Goal: Task Accomplishment & Management: Use online tool/utility

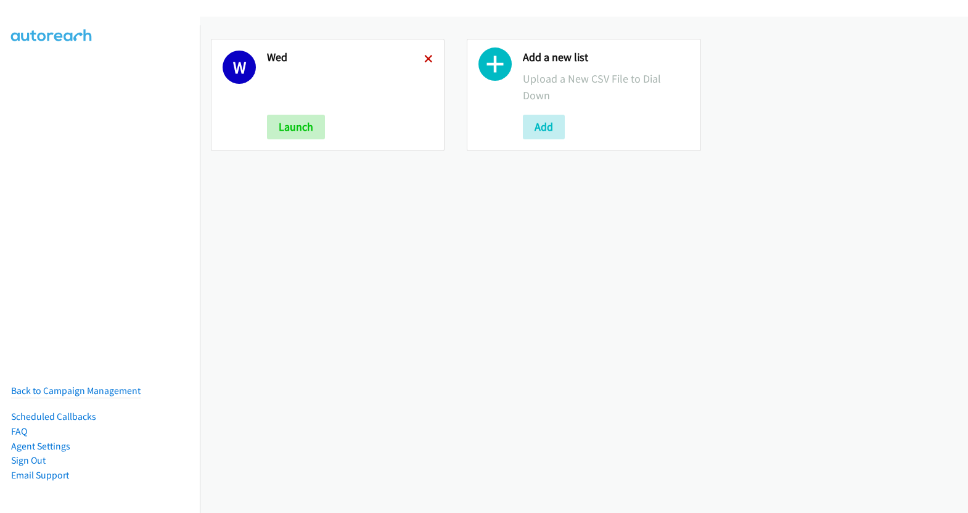
click at [425, 55] on icon at bounding box center [428, 59] width 9 height 9
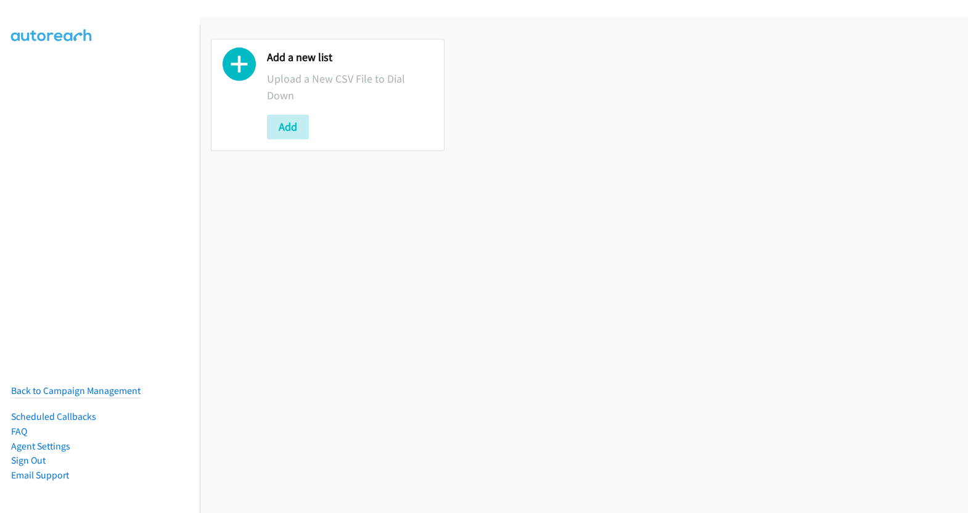
click at [258, 127] on div "Add a new list Upload a New CSV File to Dial Down Add" at bounding box center [328, 95] width 234 height 112
click at [300, 130] on button "Add" at bounding box center [288, 127] width 42 height 25
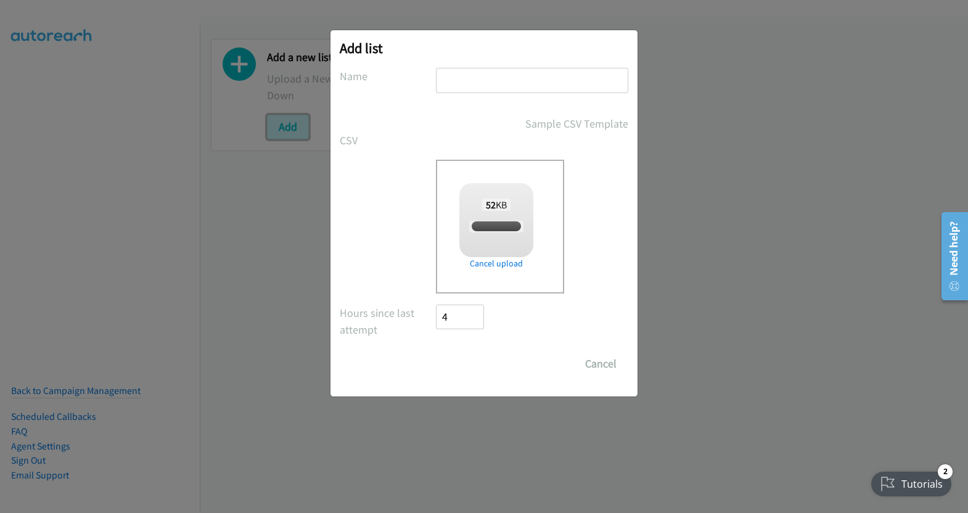
checkbox input "true"
click at [493, 82] on input "text" at bounding box center [532, 80] width 192 height 25
type input "thurs"
click at [471, 366] on input "Save List" at bounding box center [468, 363] width 65 height 25
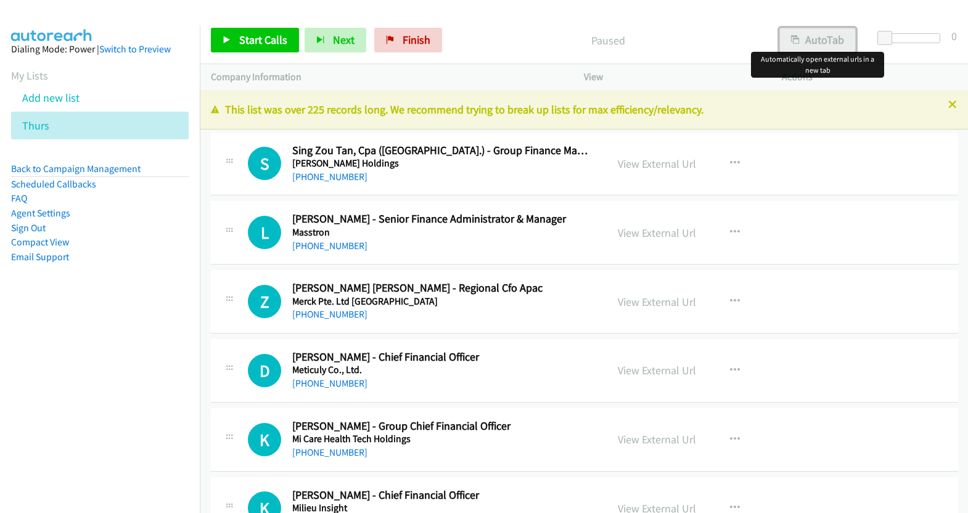
click at [821, 37] on button "AutoTab" at bounding box center [817, 40] width 76 height 25
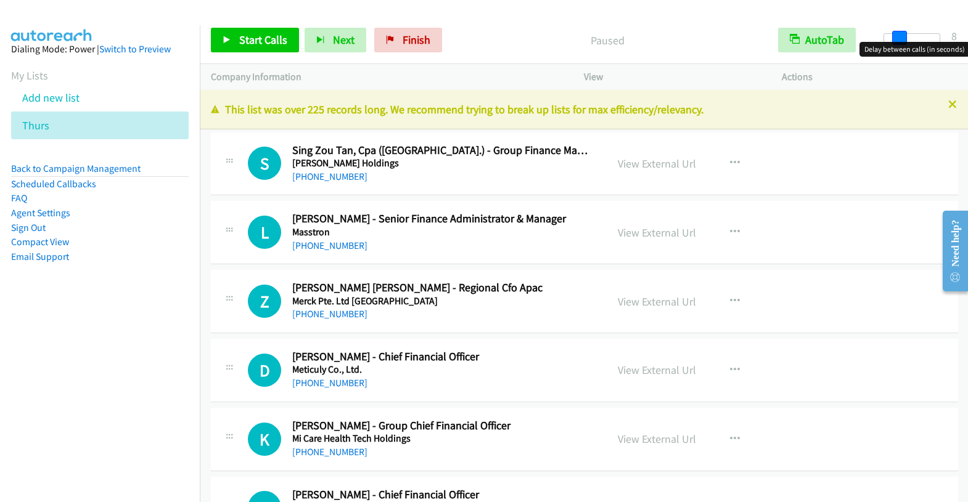
drag, startPoint x: 881, startPoint y: 37, endPoint x: 895, endPoint y: 39, distance: 14.4
click at [895, 39] on span at bounding box center [899, 38] width 15 height 15
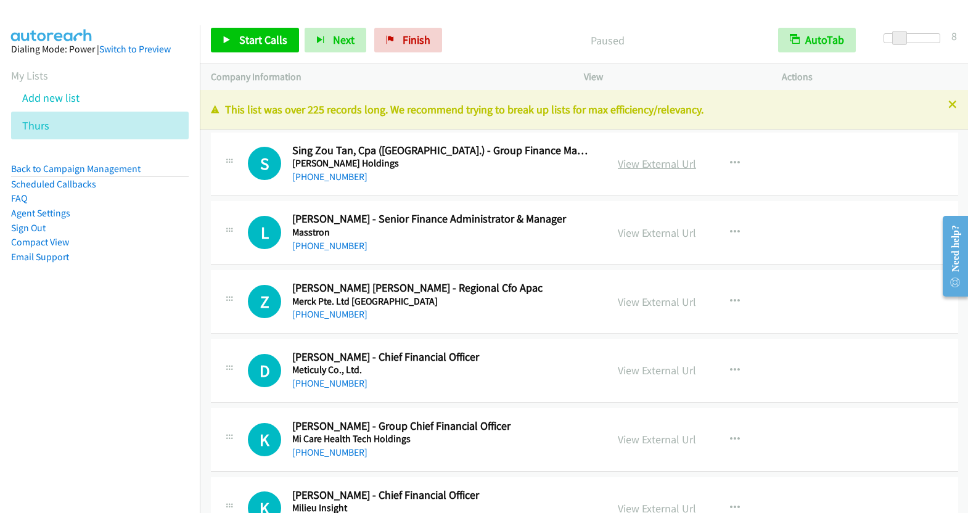
click at [654, 163] on link "View External Url" at bounding box center [657, 164] width 78 height 14
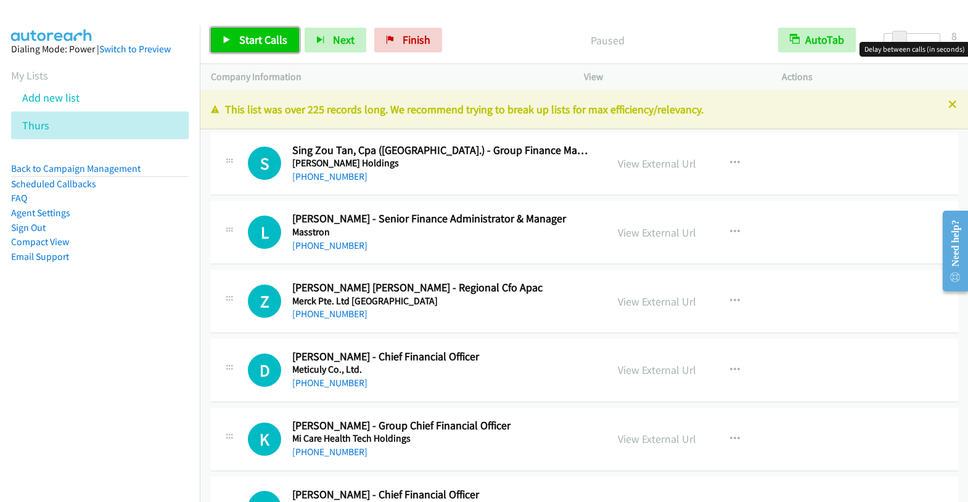
click at [274, 39] on span "Start Calls" at bounding box center [263, 40] width 48 height 14
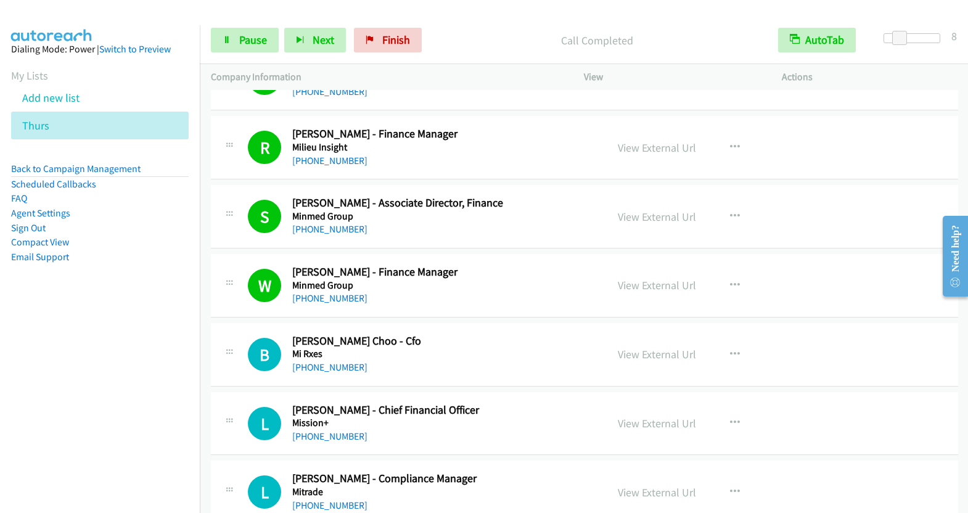
scroll to position [433, 0]
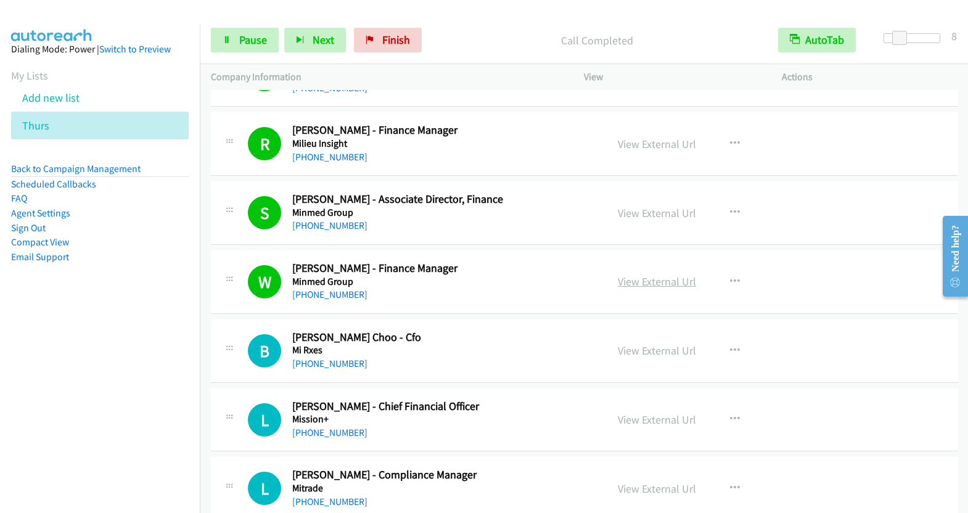
click at [643, 277] on link "View External Url" at bounding box center [657, 281] width 78 height 14
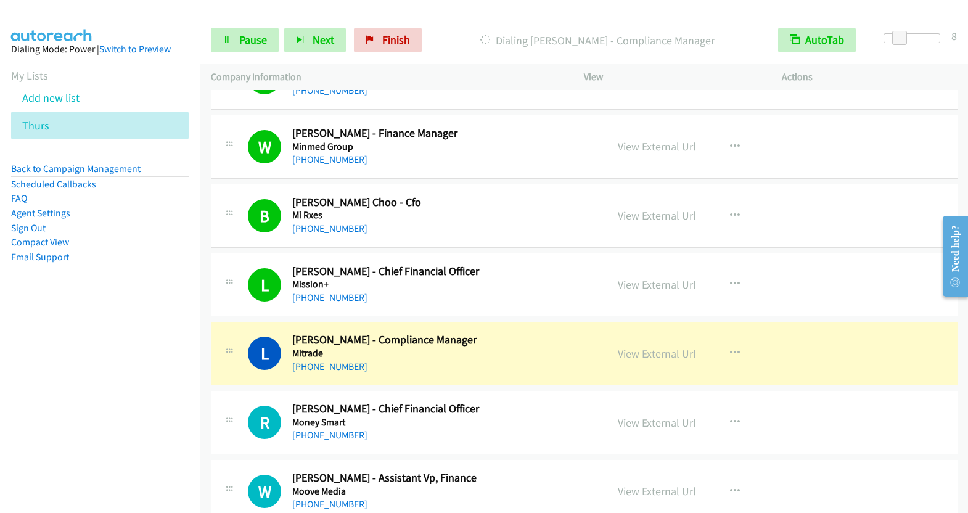
scroll to position [623, 0]
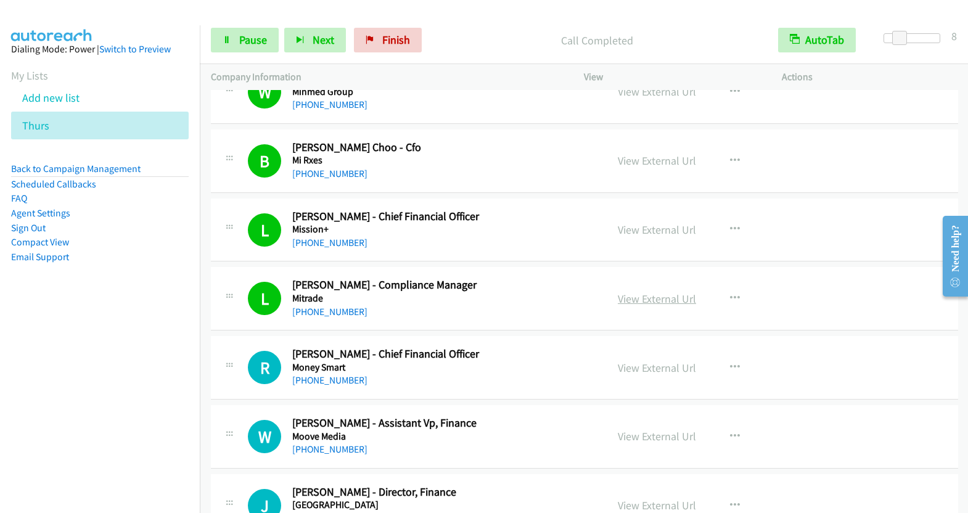
click at [653, 295] on link "View External Url" at bounding box center [657, 299] width 78 height 14
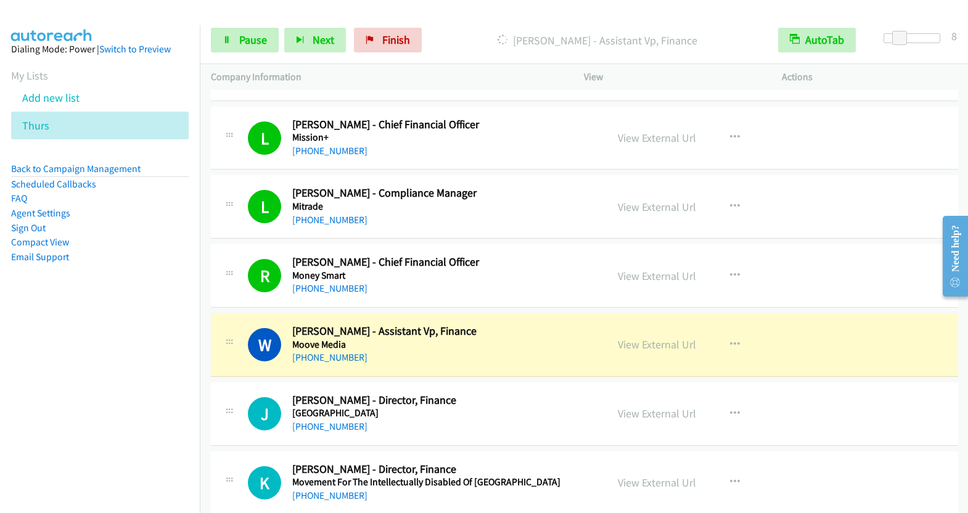
scroll to position [716, 0]
click at [652, 342] on link "View External Url" at bounding box center [657, 344] width 78 height 14
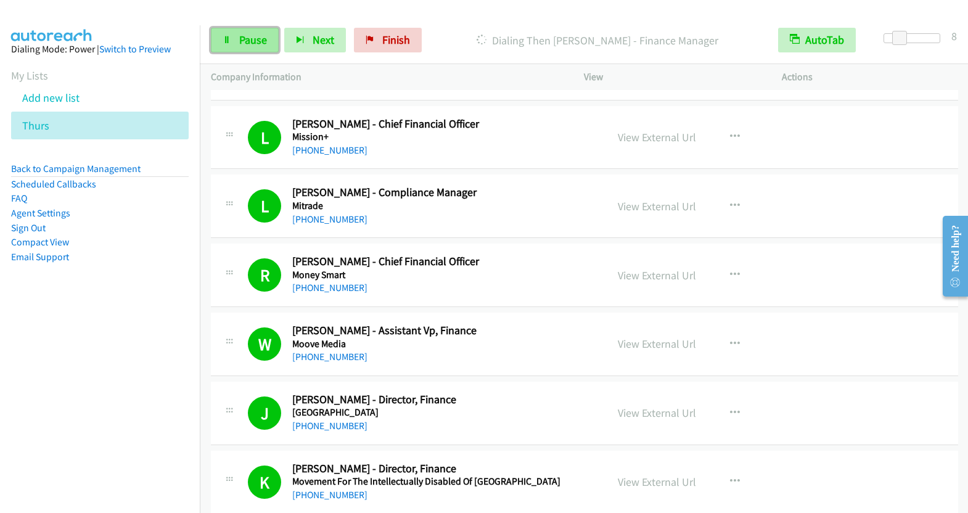
click at [247, 39] on span "Pause" at bounding box center [253, 40] width 28 height 14
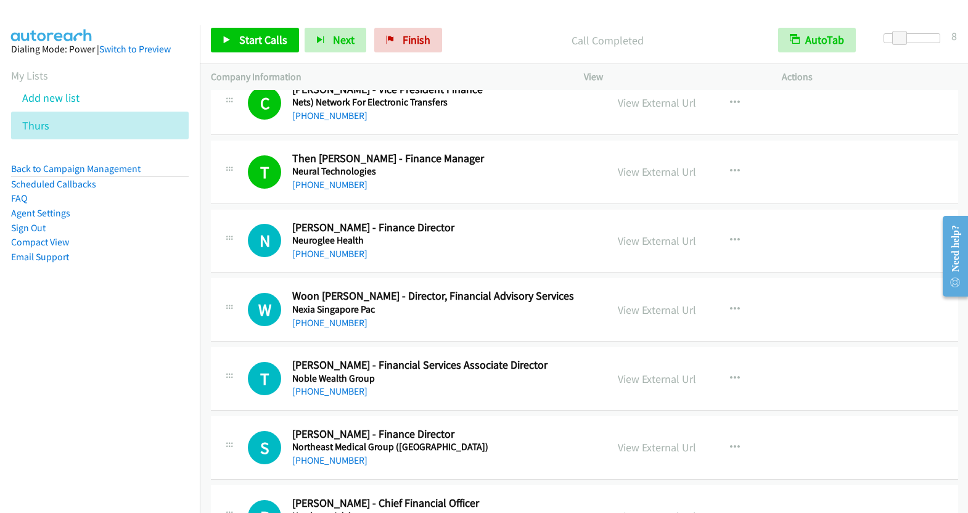
scroll to position [2131, 0]
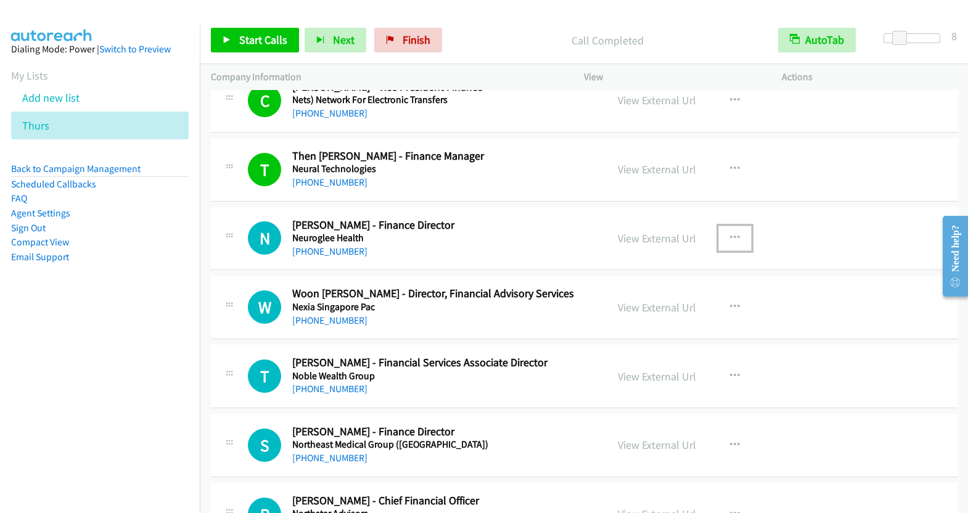
click at [733, 226] on button "button" at bounding box center [734, 238] width 33 height 25
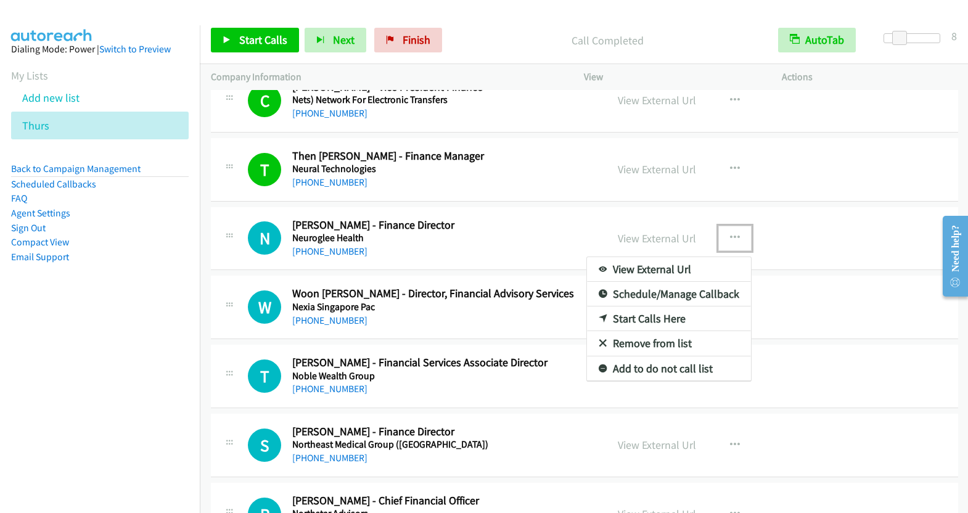
click at [657, 309] on link "Start Calls Here" at bounding box center [669, 318] width 164 height 25
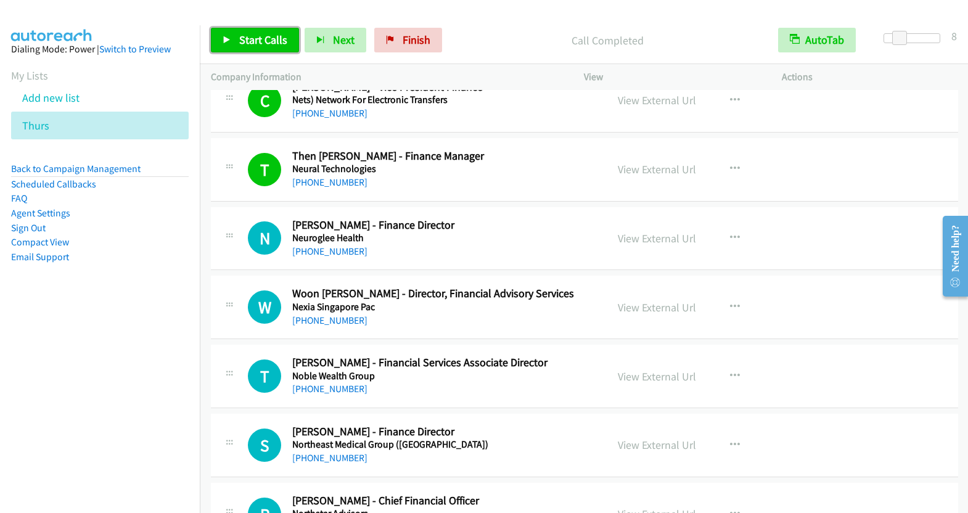
click at [272, 43] on span "Start Calls" at bounding box center [263, 40] width 48 height 14
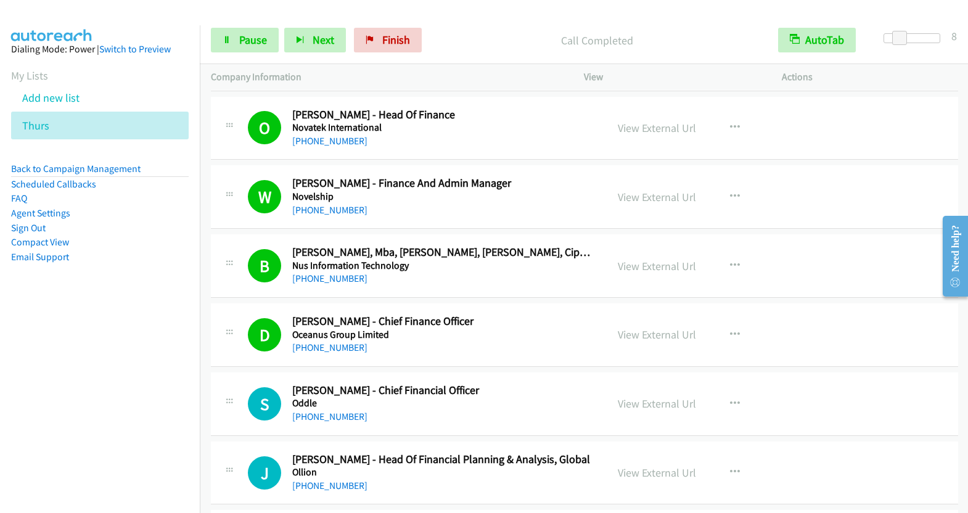
scroll to position [2587, 0]
click at [629, 327] on link "View External Url" at bounding box center [657, 334] width 78 height 14
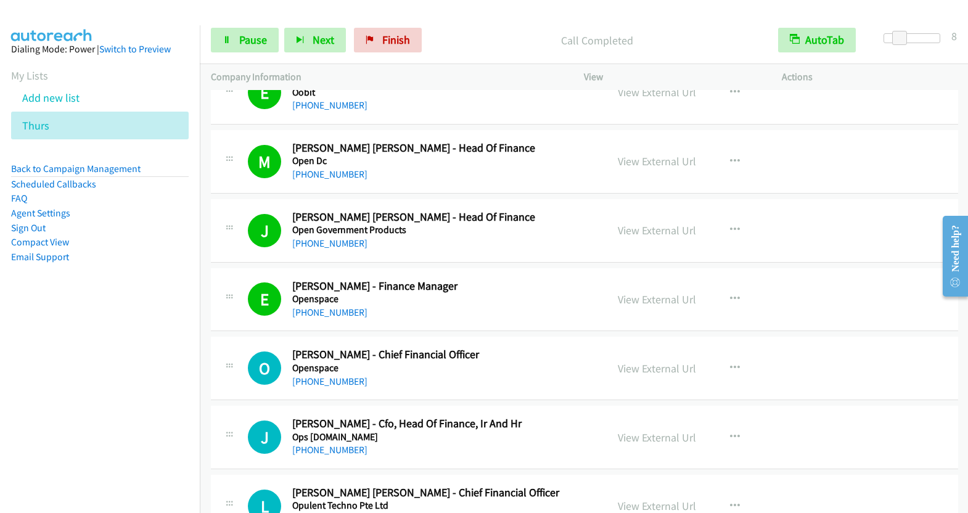
scroll to position [3176, 0]
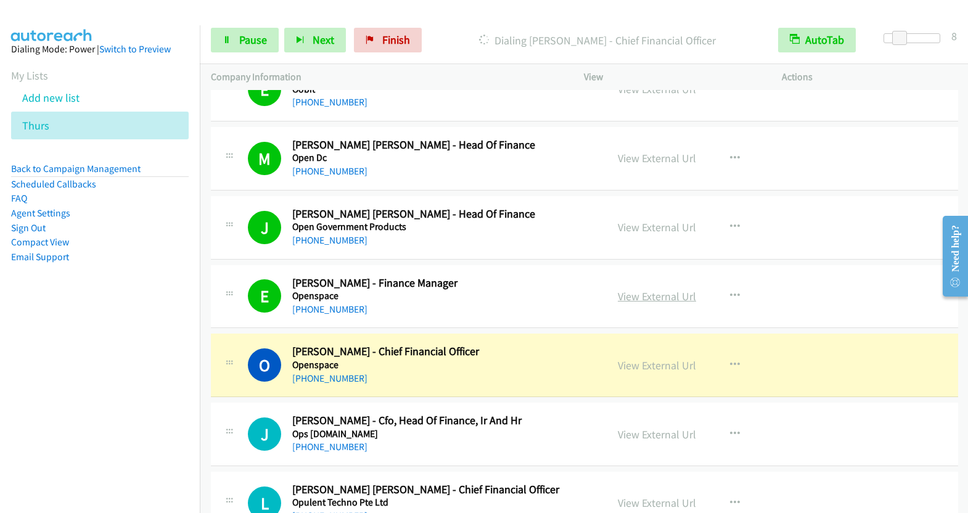
click at [631, 289] on link "View External Url" at bounding box center [657, 296] width 78 height 14
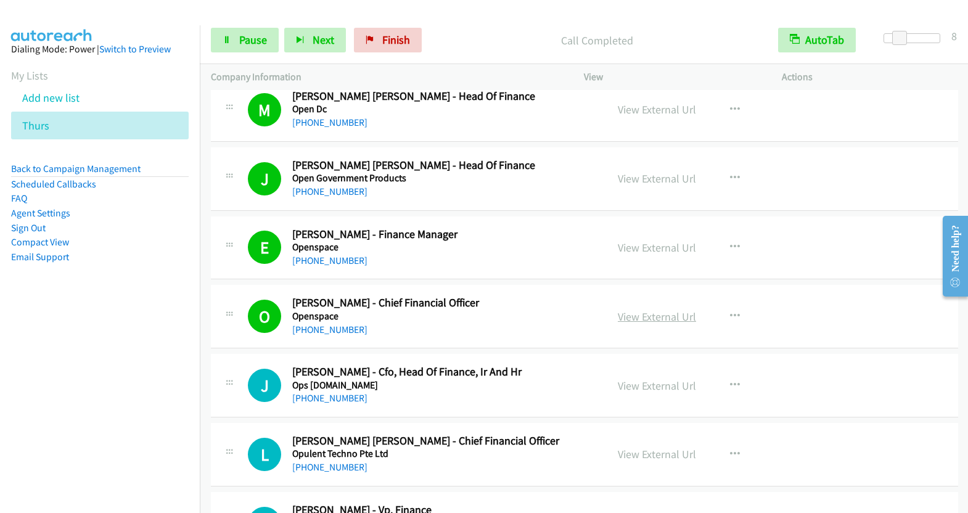
scroll to position [3225, 0]
click at [658, 309] on link "View External Url" at bounding box center [657, 316] width 78 height 14
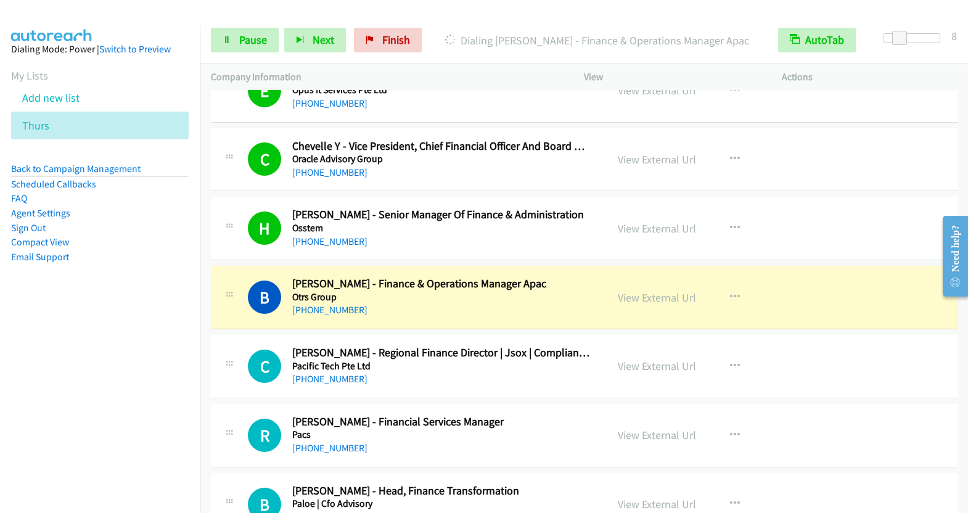
scroll to position [3682, 0]
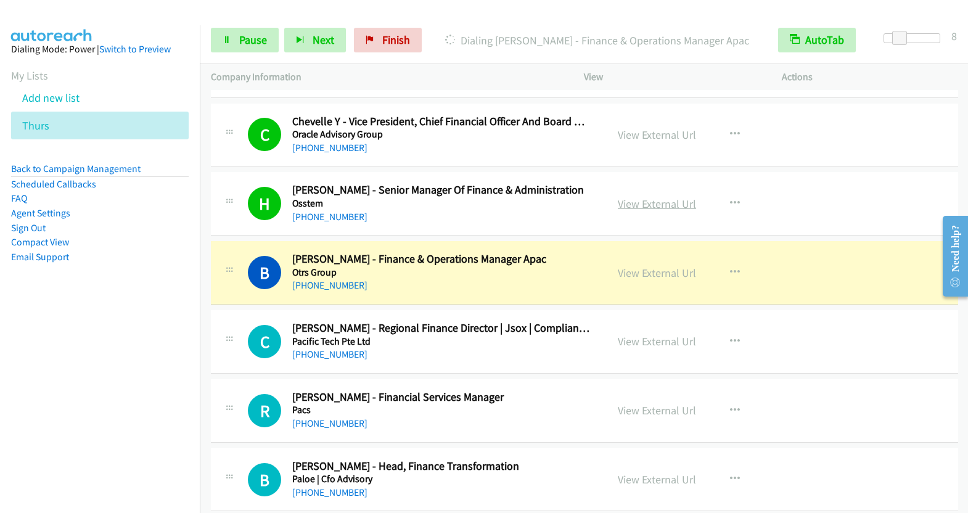
click at [660, 197] on link "View External Url" at bounding box center [657, 204] width 78 height 14
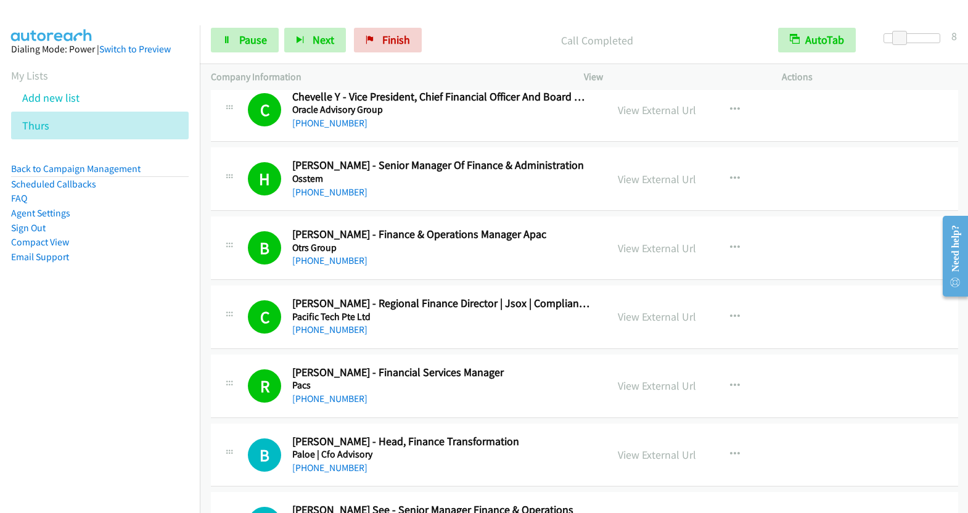
scroll to position [3725, 0]
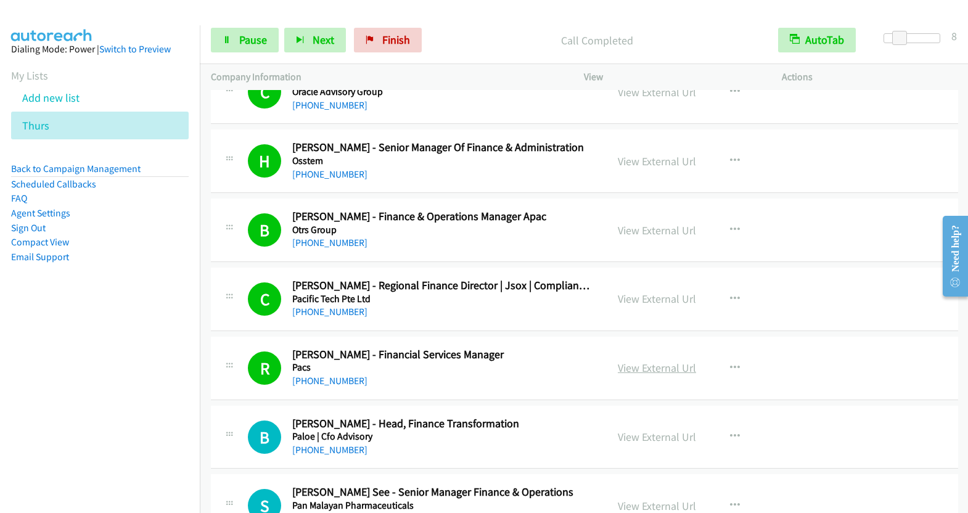
click at [656, 361] on link "View External Url" at bounding box center [657, 368] width 78 height 14
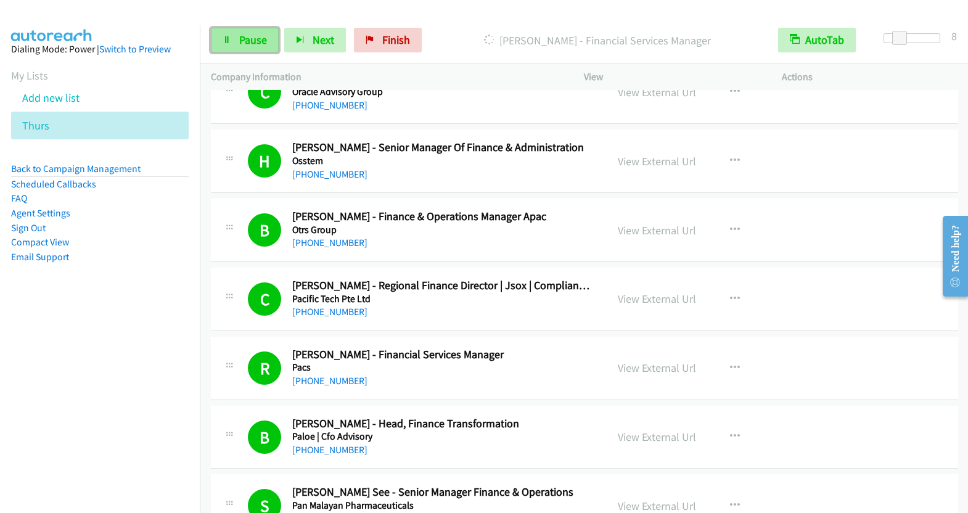
click at [239, 38] on span "Pause" at bounding box center [253, 40] width 28 height 14
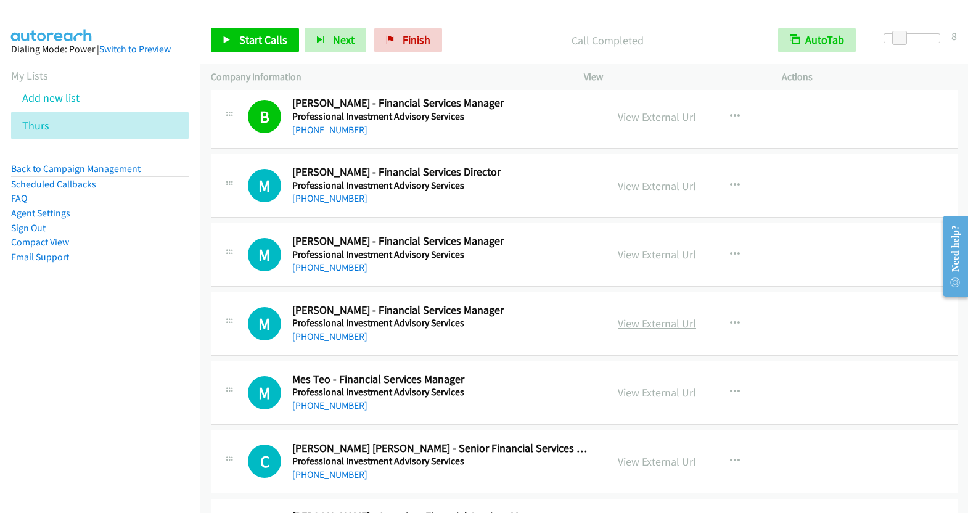
scroll to position [5218, 0]
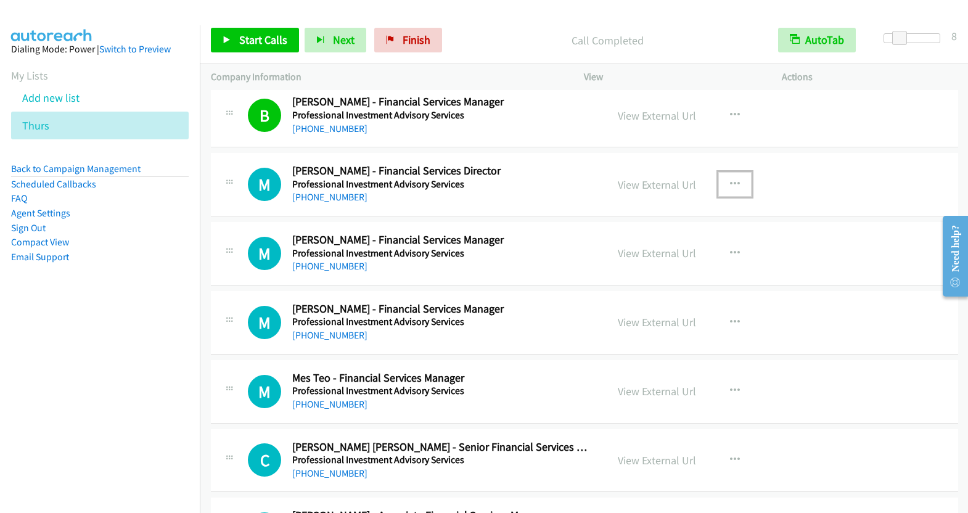
click at [730, 179] on icon "button" at bounding box center [735, 184] width 10 height 10
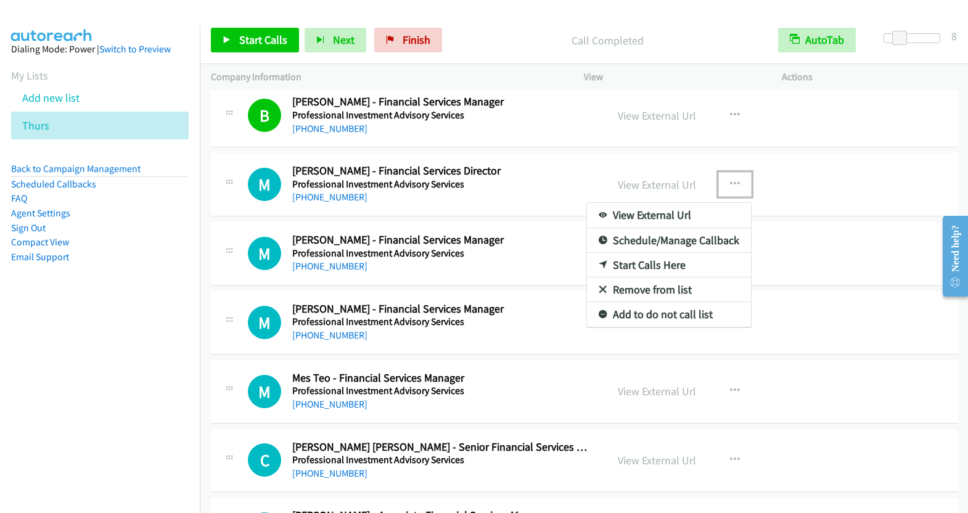
click at [673, 253] on link "Start Calls Here" at bounding box center [669, 265] width 164 height 25
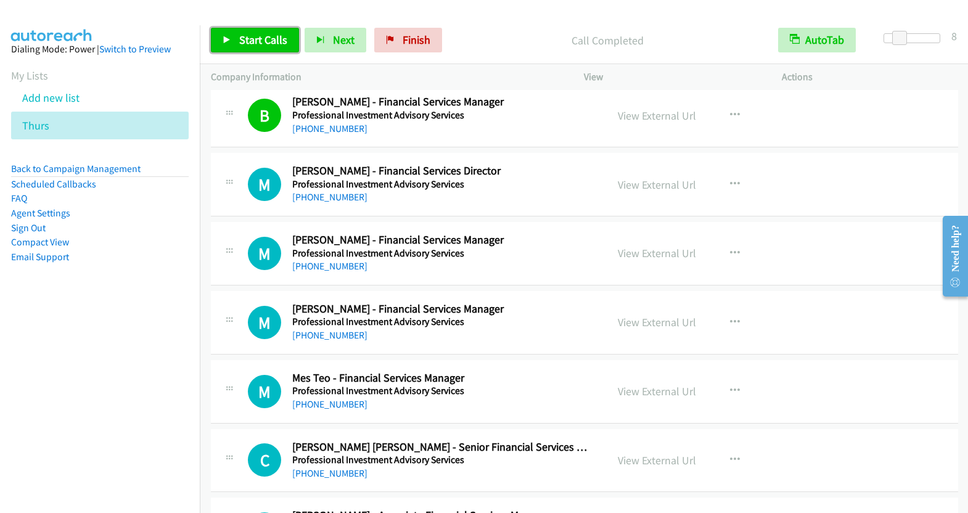
click at [246, 39] on span "Start Calls" at bounding box center [263, 40] width 48 height 14
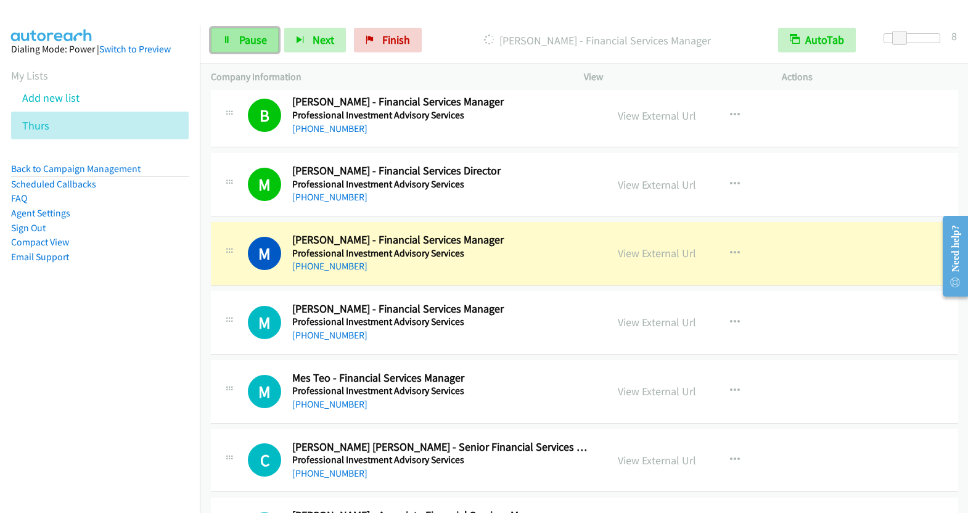
click at [247, 37] on span "Pause" at bounding box center [253, 40] width 28 height 14
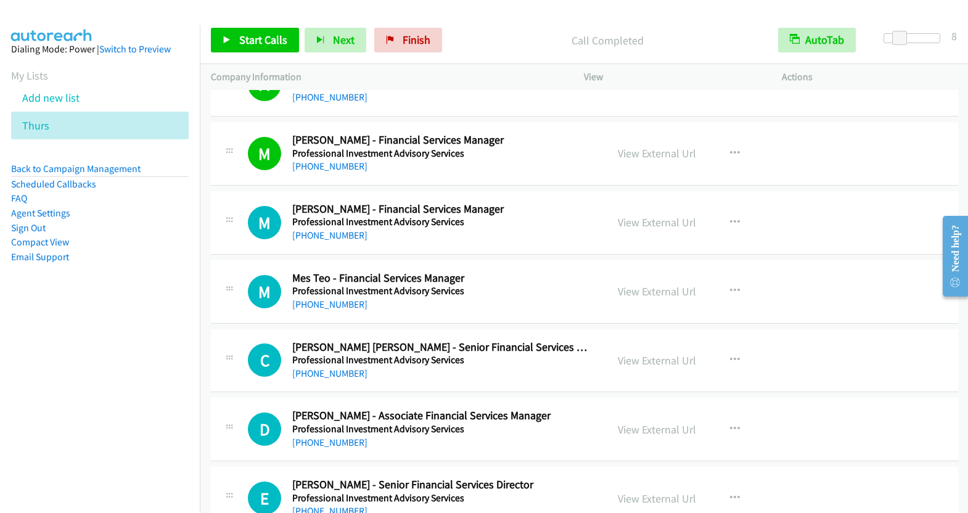
scroll to position [5317, 0]
click at [732, 218] on icon "button" at bounding box center [735, 223] width 10 height 10
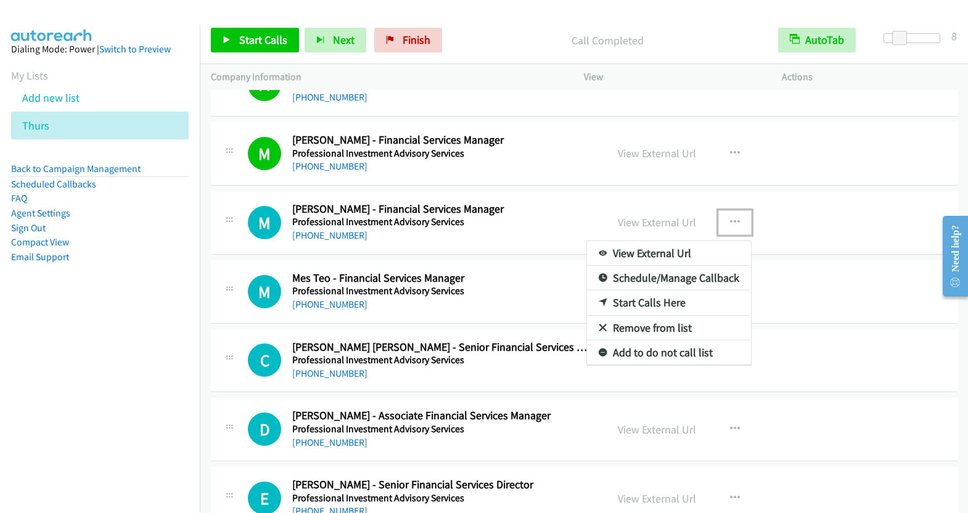
click at [652, 290] on link "Start Calls Here" at bounding box center [669, 302] width 164 height 25
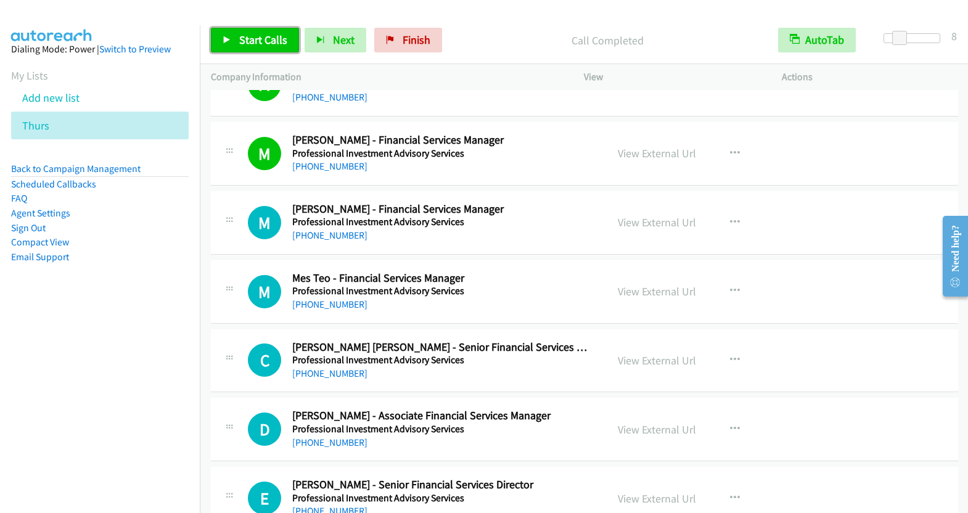
click at [261, 46] on link "Start Calls" at bounding box center [255, 40] width 88 height 25
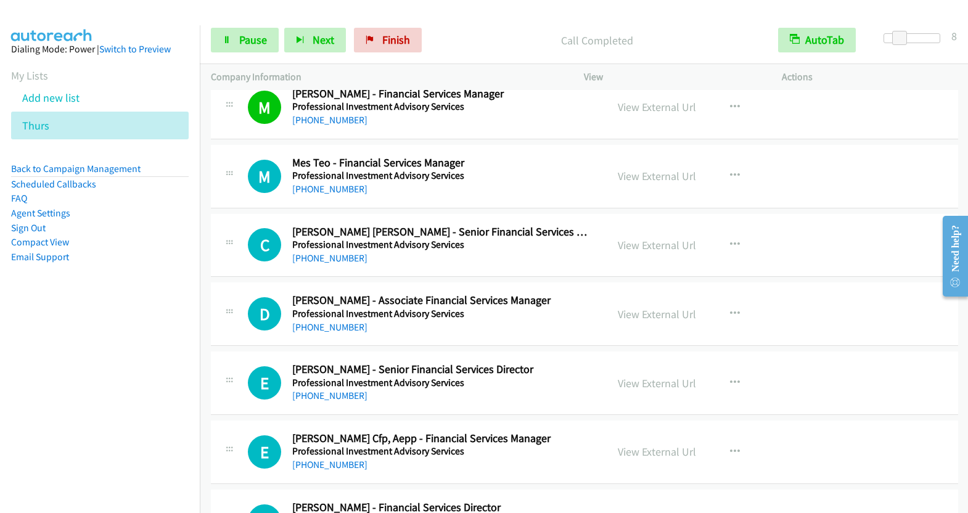
scroll to position [5444, 0]
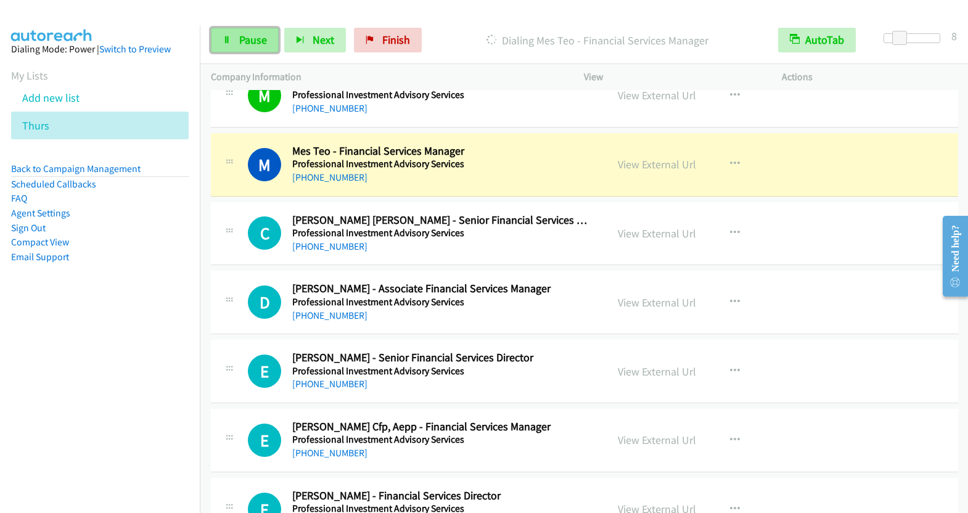
click at [234, 37] on link "Pause" at bounding box center [245, 40] width 68 height 25
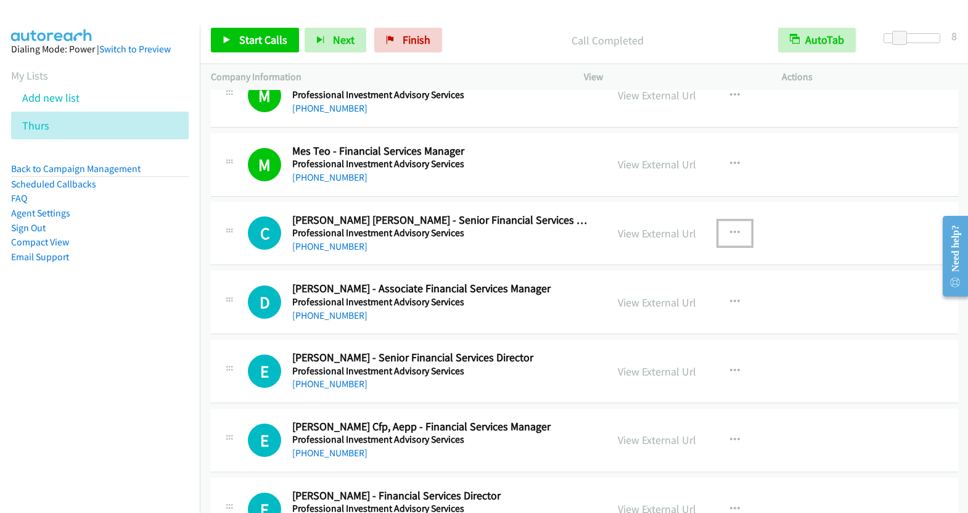
click at [730, 228] on icon "button" at bounding box center [735, 233] width 10 height 10
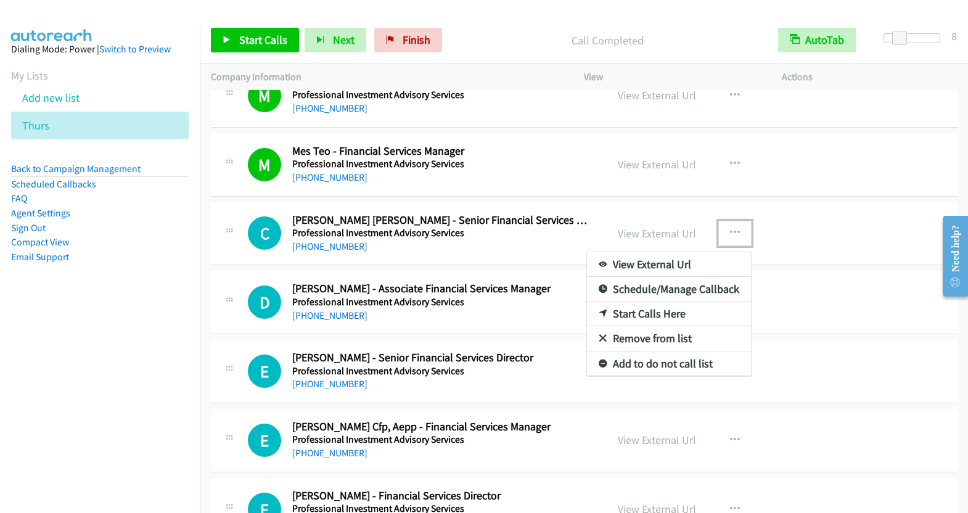
click at [668, 301] on link "Start Calls Here" at bounding box center [669, 313] width 164 height 25
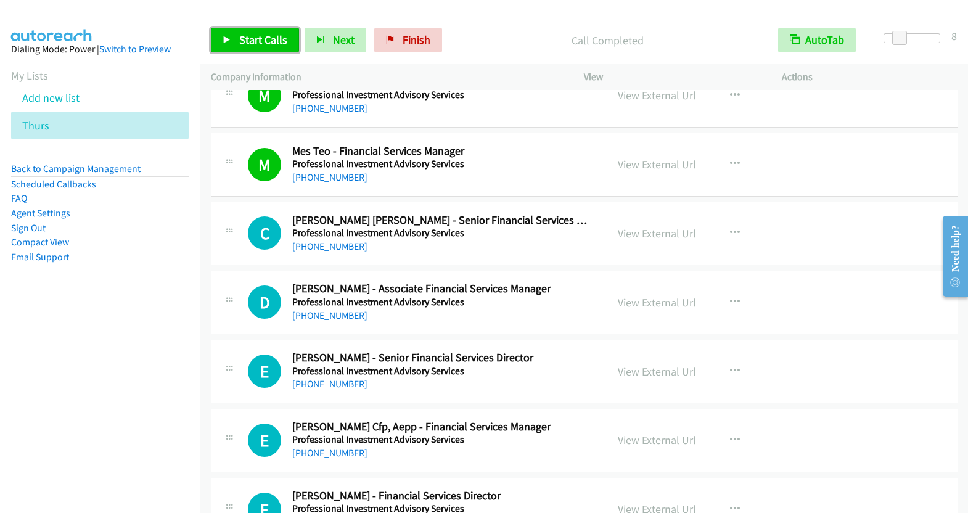
click at [263, 46] on span "Start Calls" at bounding box center [263, 40] width 48 height 14
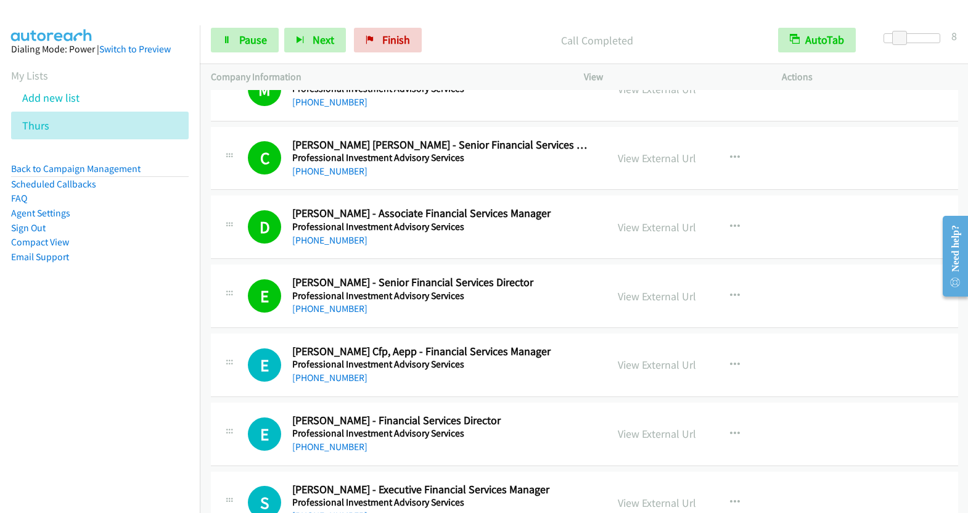
scroll to position [5526, 0]
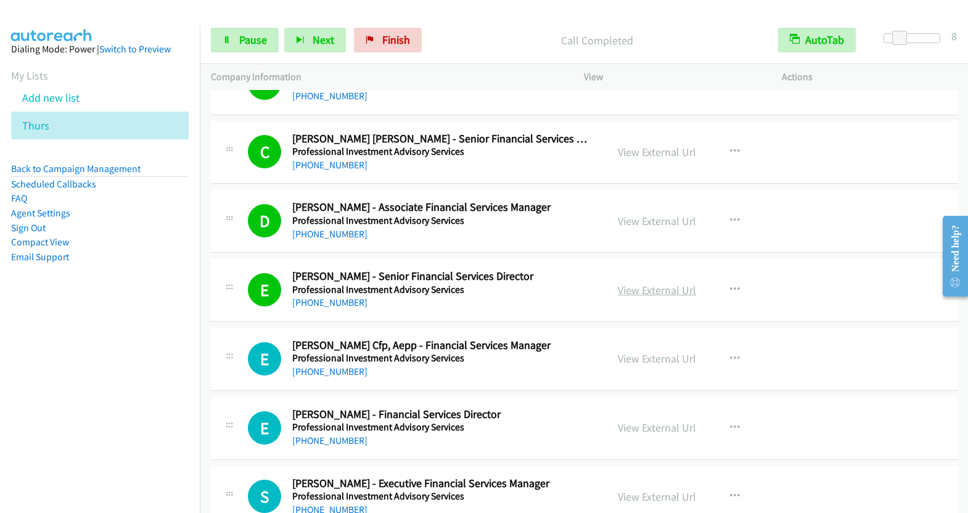
click at [647, 283] on link "View External Url" at bounding box center [657, 290] width 78 height 14
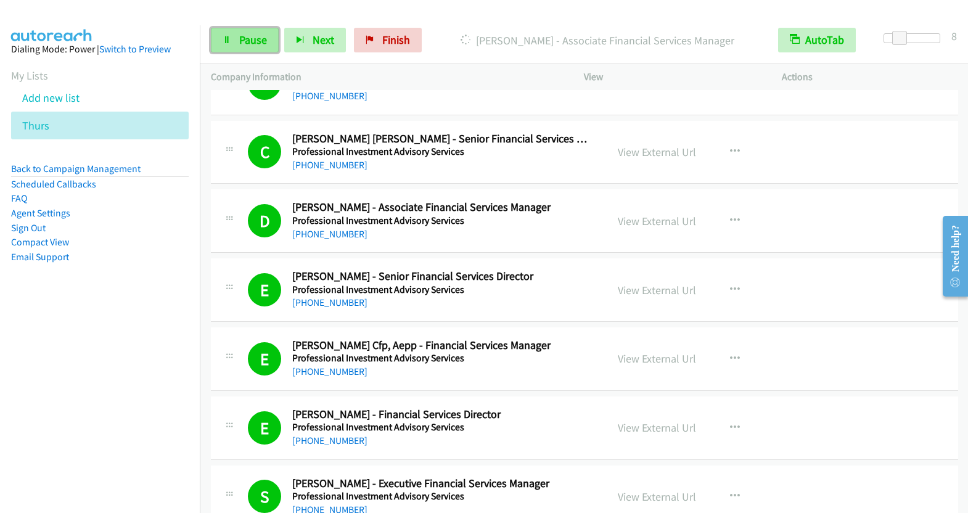
click at [245, 43] on span "Pause" at bounding box center [253, 40] width 28 height 14
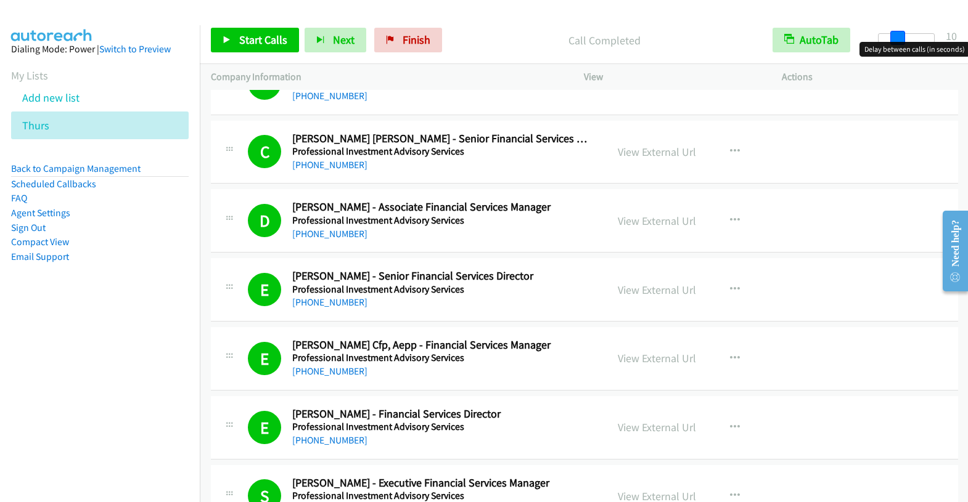
click at [901, 41] on span at bounding box center [897, 38] width 15 height 15
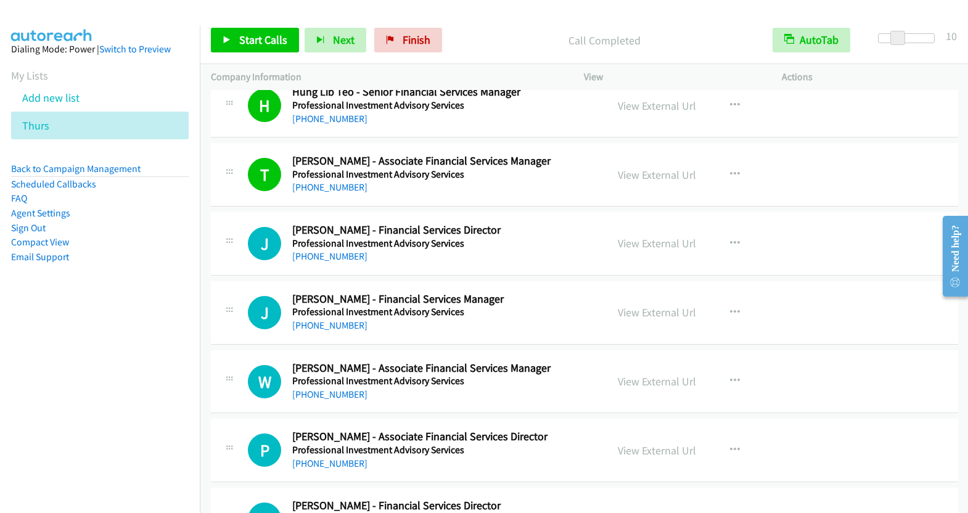
scroll to position [5986, 0]
click at [730, 238] on icon "button" at bounding box center [735, 243] width 10 height 10
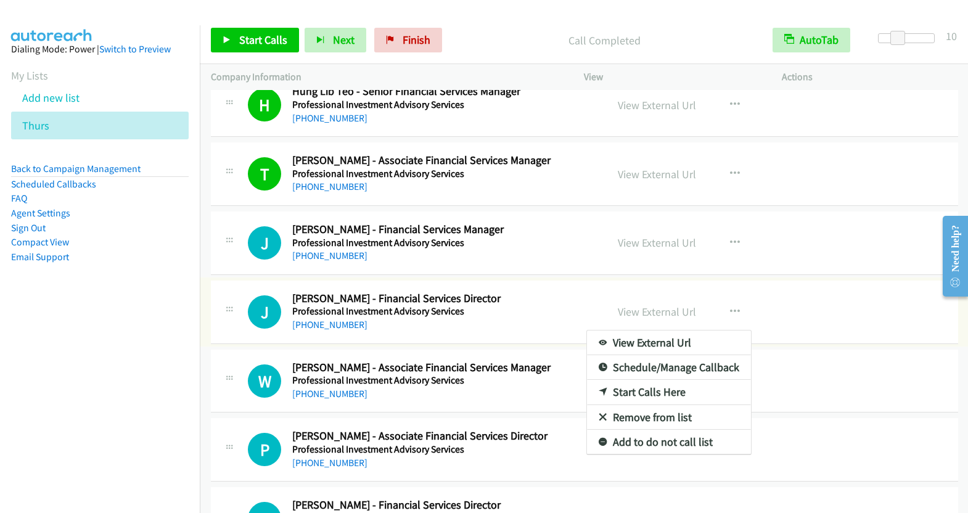
click at [725, 217] on div at bounding box center [484, 256] width 968 height 513
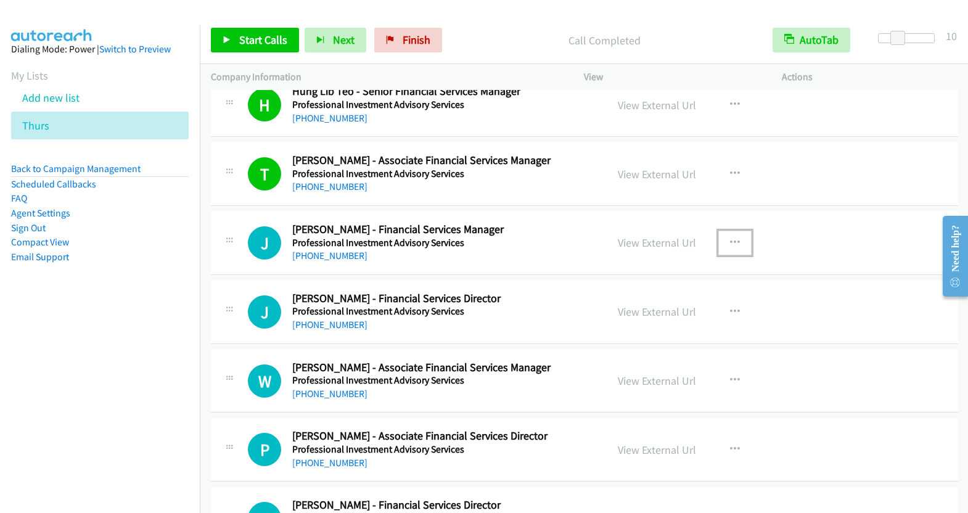
click at [730, 238] on icon "button" at bounding box center [735, 243] width 10 height 10
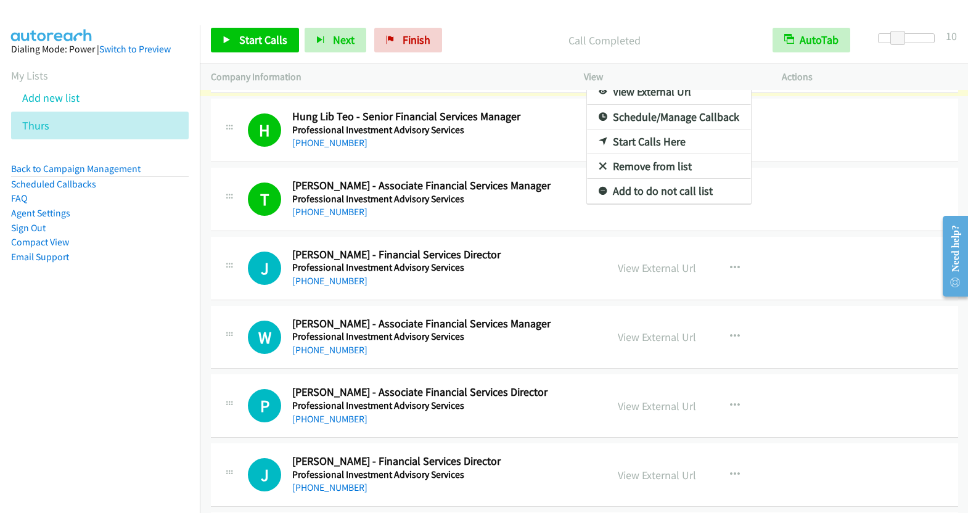
scroll to position [6005, 0]
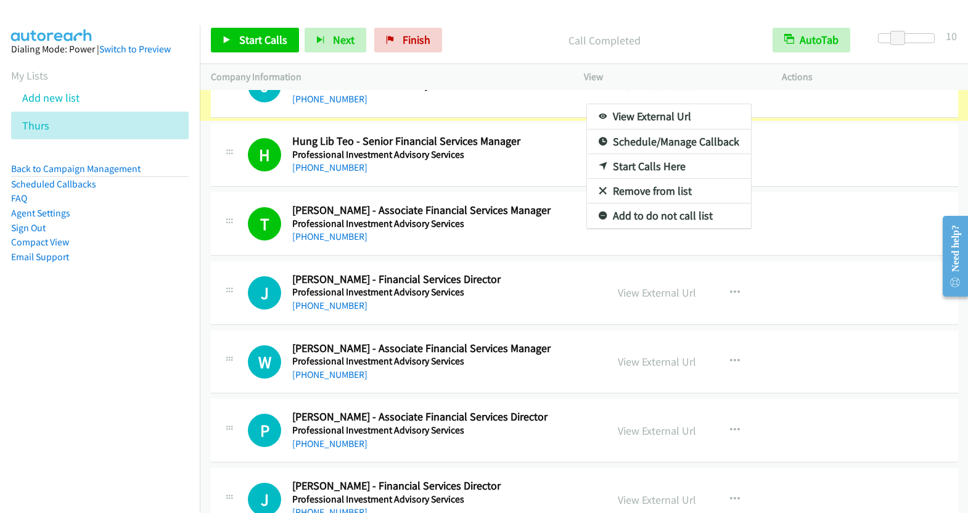
click at [252, 40] on div at bounding box center [484, 256] width 968 height 513
click at [252, 40] on span "Start Calls" at bounding box center [263, 40] width 48 height 14
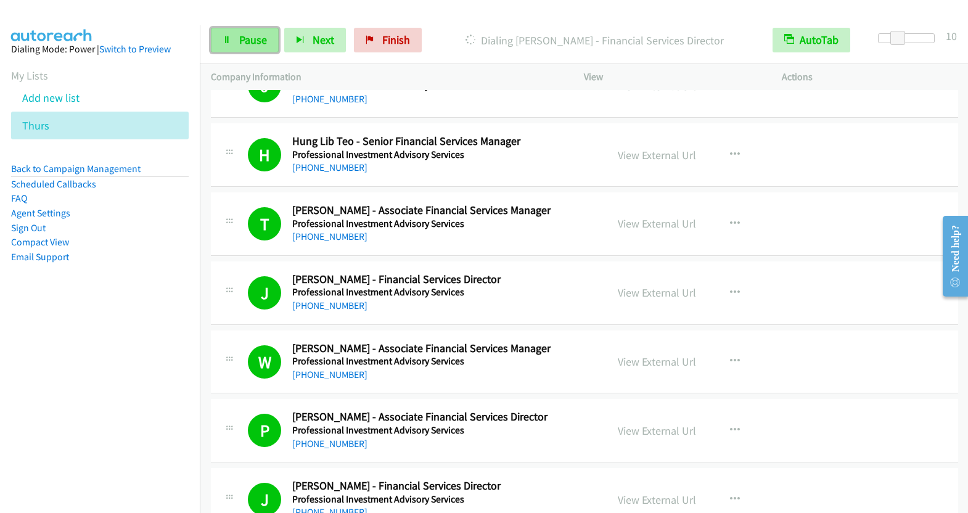
click at [251, 45] on span "Pause" at bounding box center [253, 40] width 28 height 14
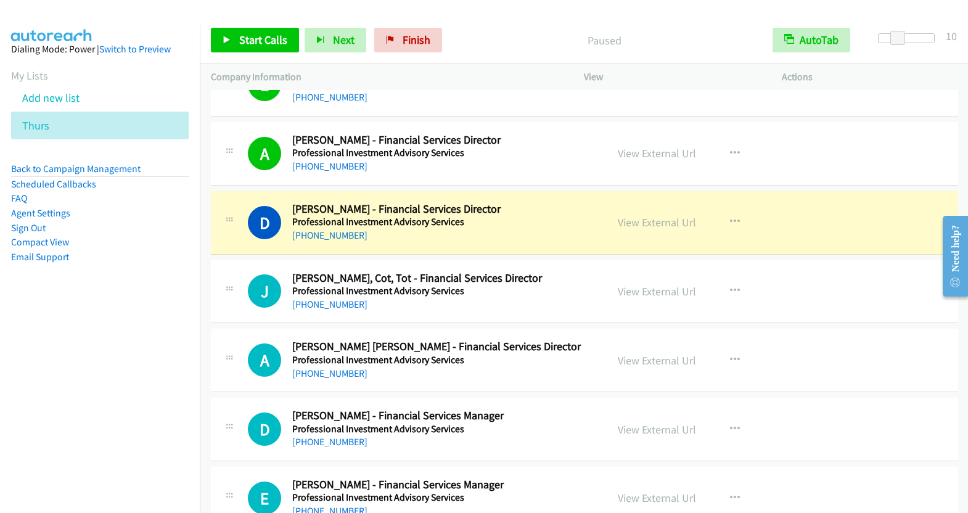
scroll to position [6490, 0]
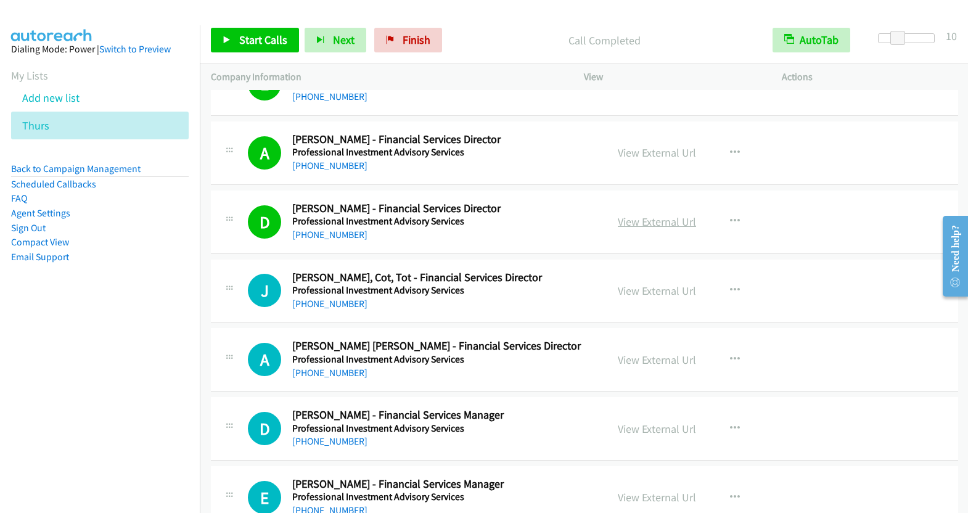
click at [645, 215] on link "View External Url" at bounding box center [657, 222] width 78 height 14
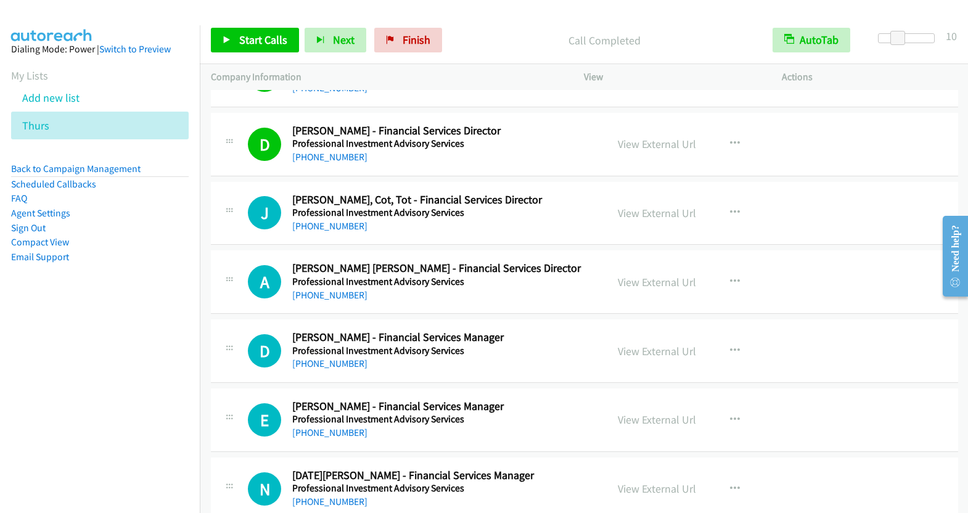
scroll to position [6581, 0]
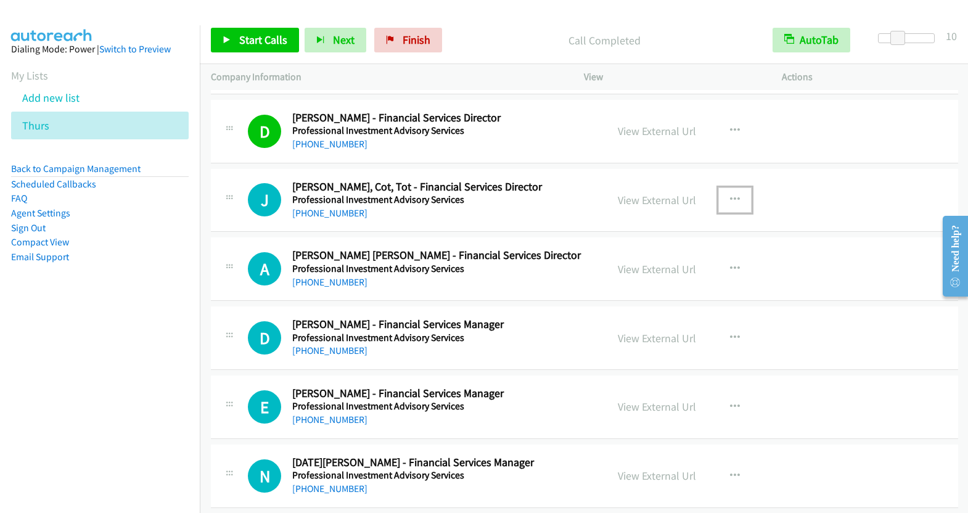
click at [730, 195] on icon "button" at bounding box center [735, 200] width 10 height 10
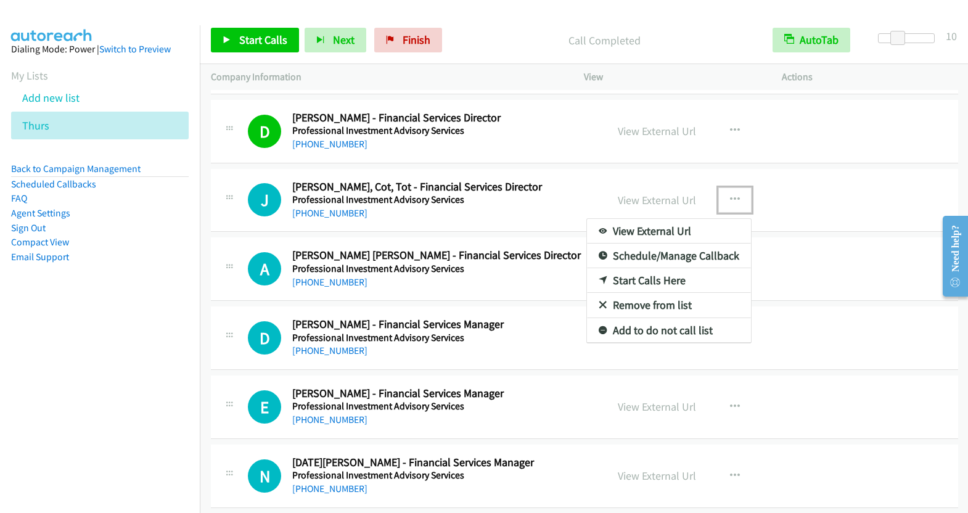
click at [659, 268] on link "Start Calls Here" at bounding box center [669, 280] width 164 height 25
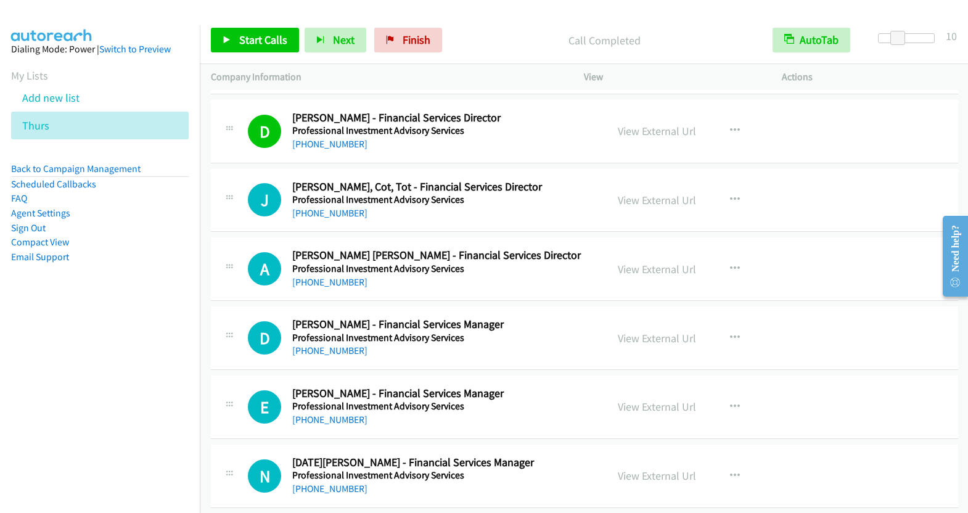
click at [266, 55] on div "Start Calls Pause Next Finish Call Completed AutoTab AutoTab 10" at bounding box center [584, 40] width 768 height 47
click at [264, 44] on span "Start Calls" at bounding box center [263, 40] width 48 height 14
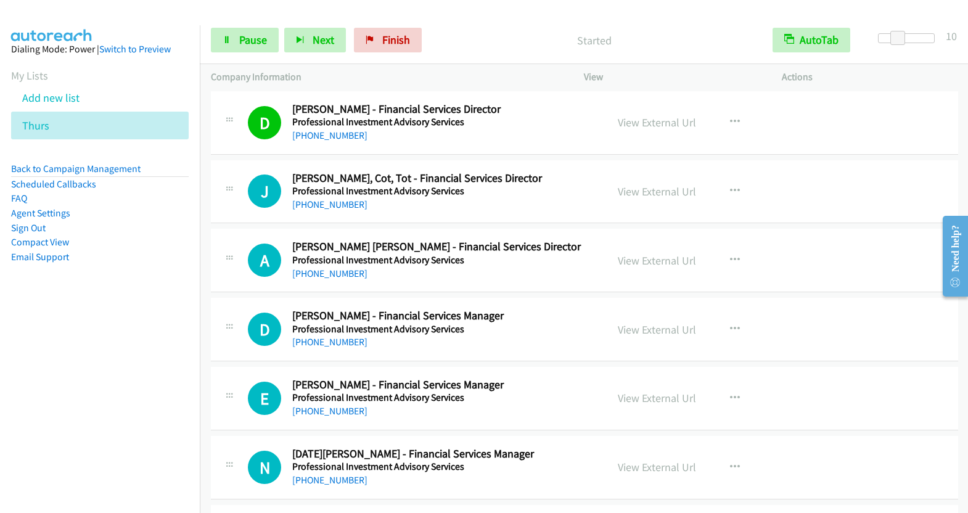
scroll to position [6602, 0]
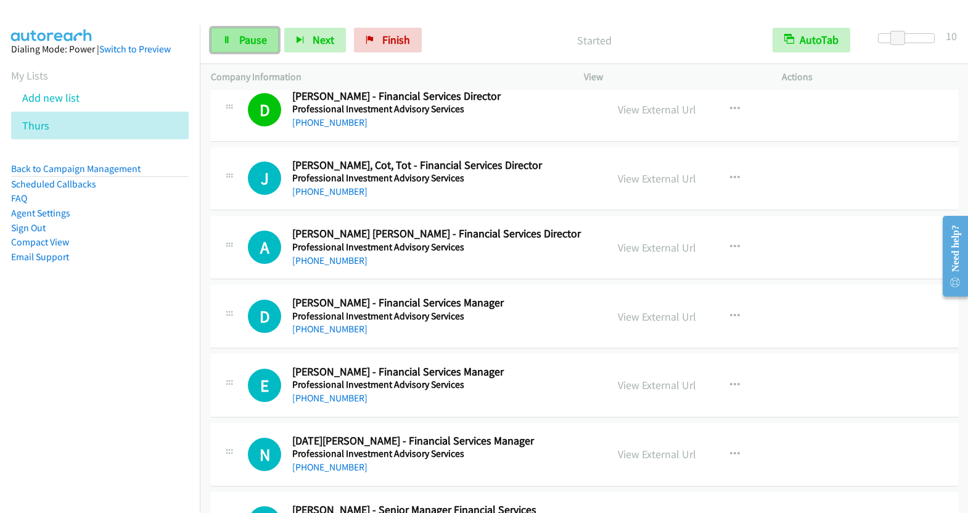
click at [245, 41] on span "Pause" at bounding box center [253, 40] width 28 height 14
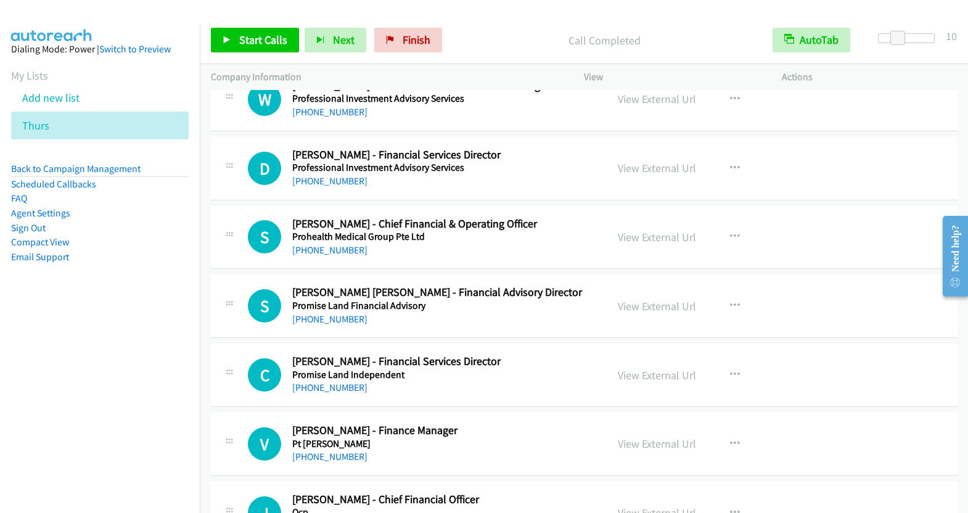
scroll to position [7973, 0]
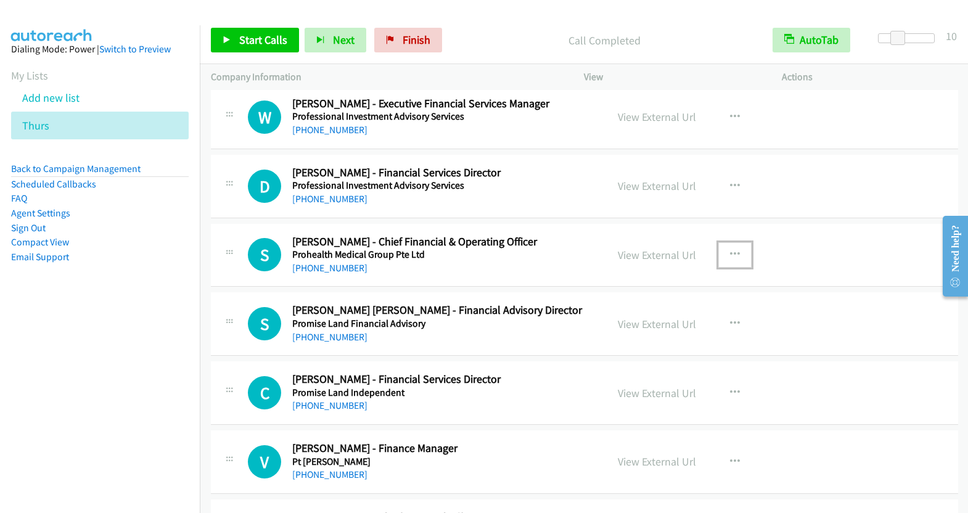
click at [730, 250] on icon "button" at bounding box center [735, 255] width 10 height 10
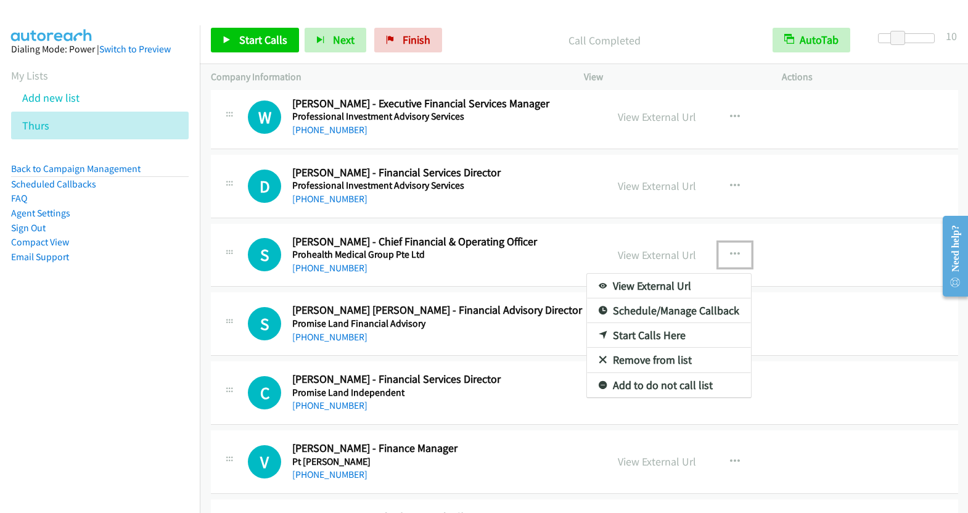
click at [654, 323] on link "Start Calls Here" at bounding box center [669, 335] width 164 height 25
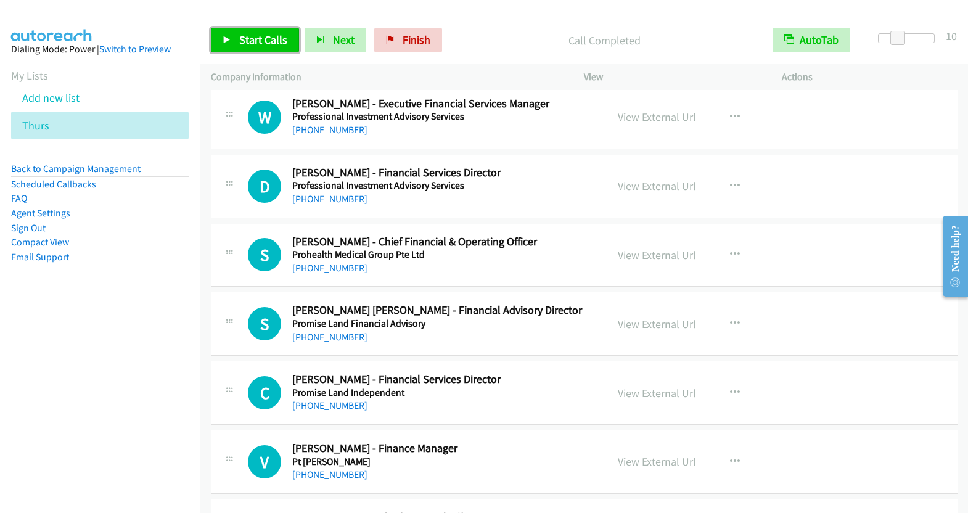
click at [257, 44] on span "Start Calls" at bounding box center [263, 40] width 48 height 14
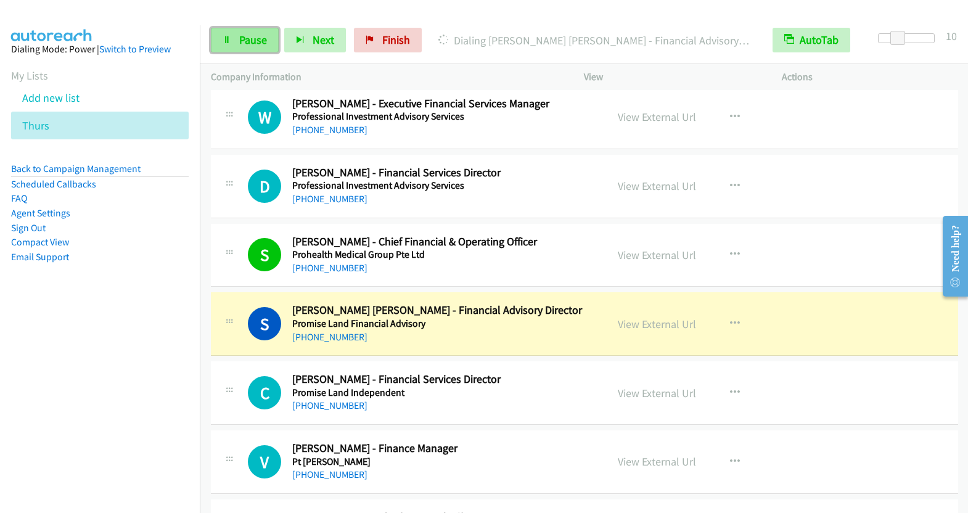
click at [234, 35] on link "Pause" at bounding box center [245, 40] width 68 height 25
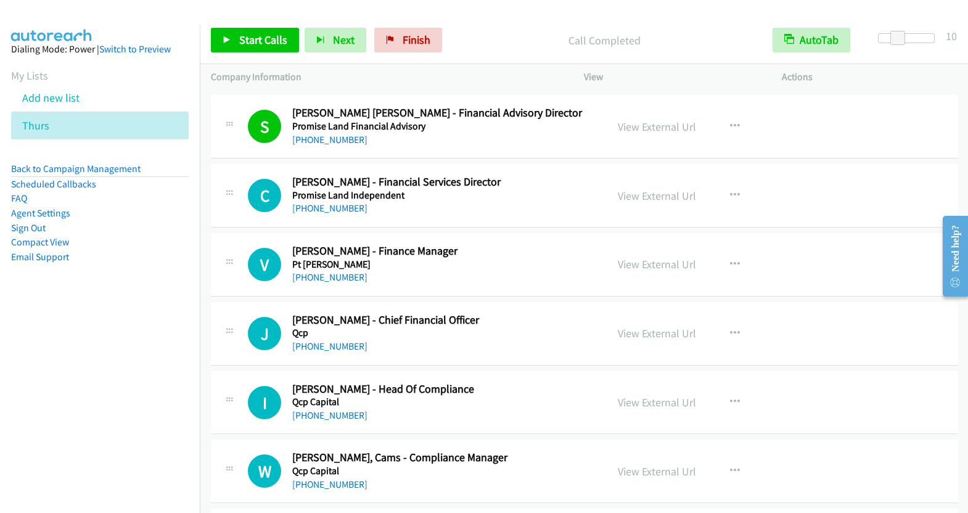
scroll to position [8162, 0]
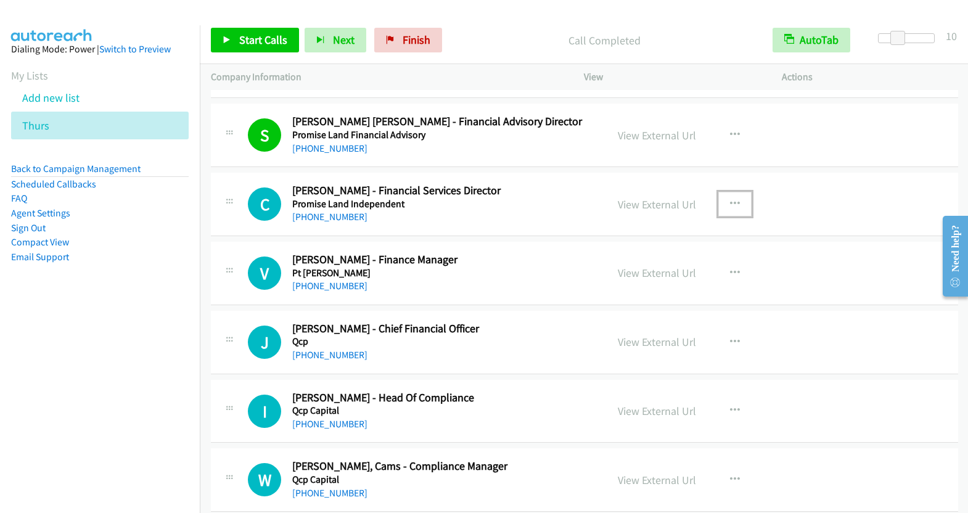
click at [730, 199] on icon "button" at bounding box center [735, 204] width 10 height 10
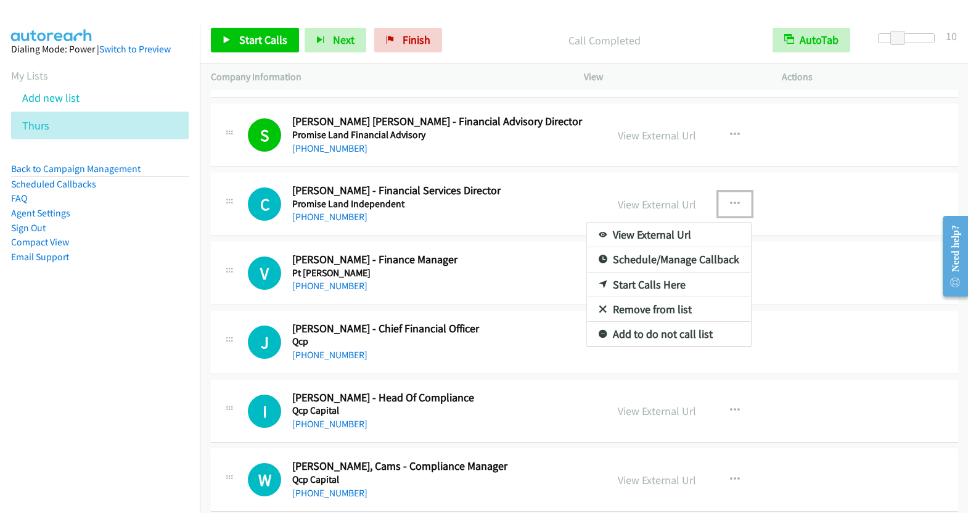
click at [667, 272] on link "Start Calls Here" at bounding box center [669, 284] width 164 height 25
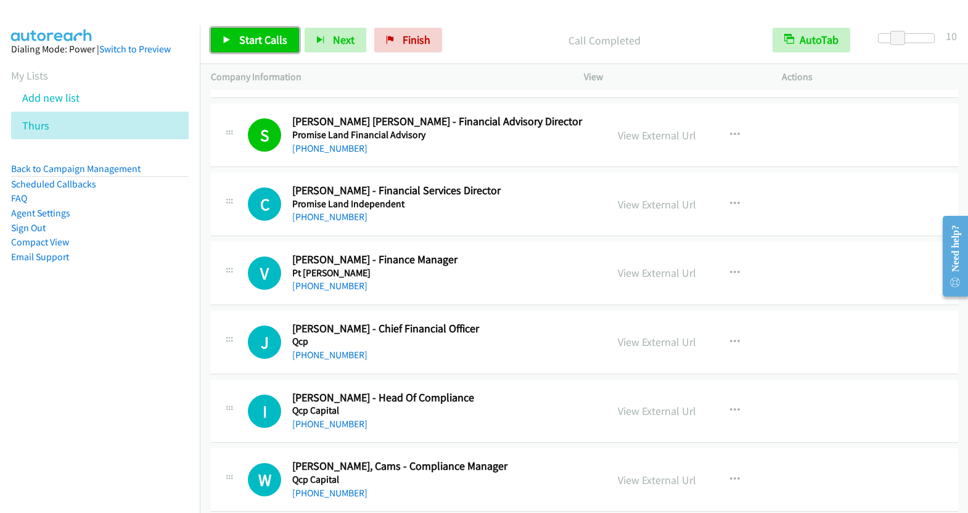
click at [263, 38] on span "Start Calls" at bounding box center [263, 40] width 48 height 14
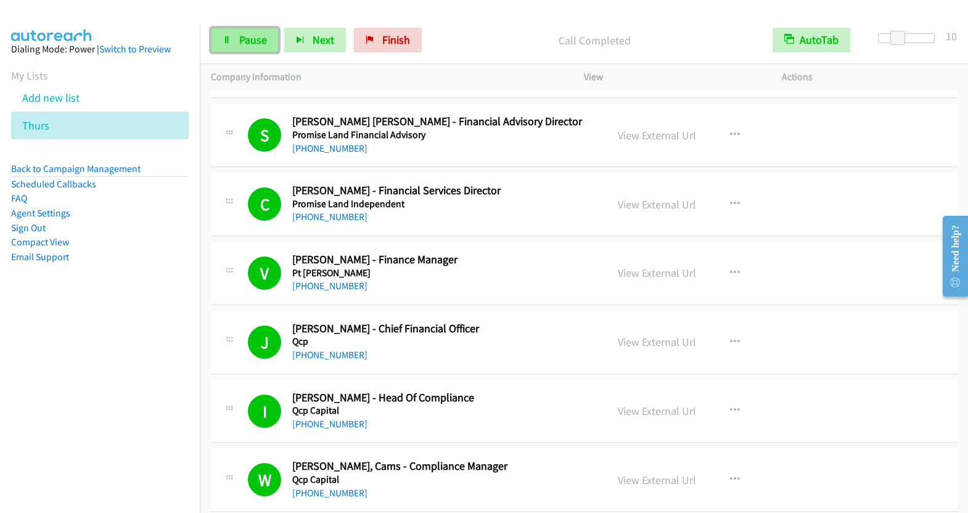
click at [259, 40] on span "Pause" at bounding box center [253, 40] width 28 height 14
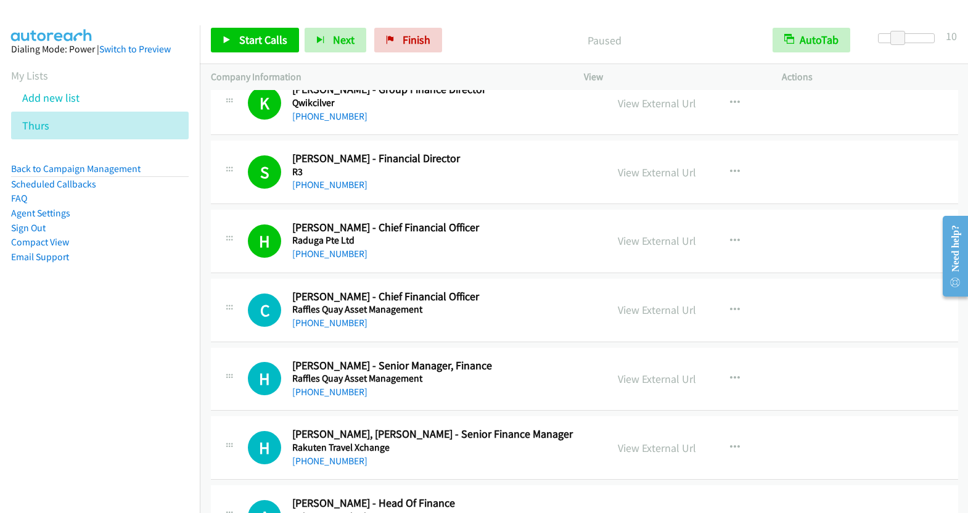
scroll to position [8954, 0]
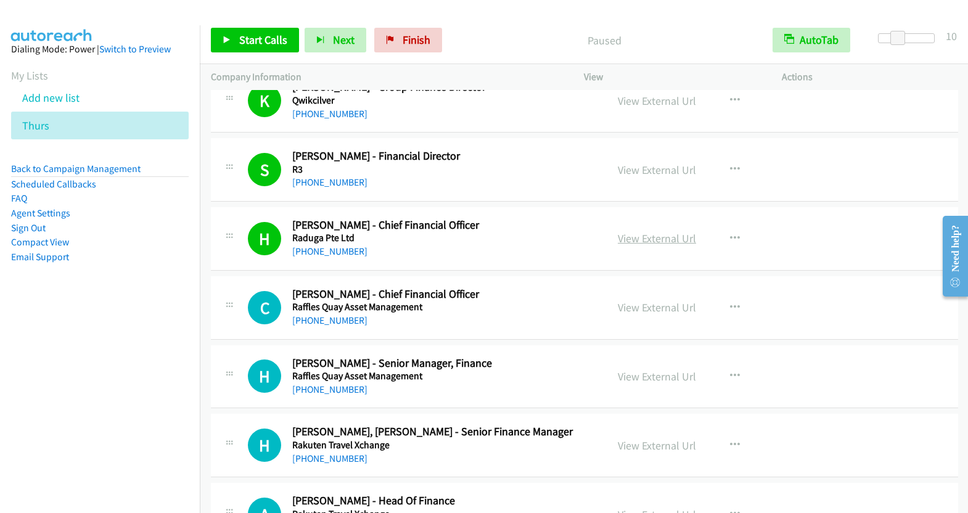
click at [660, 231] on link "View External Url" at bounding box center [657, 238] width 78 height 14
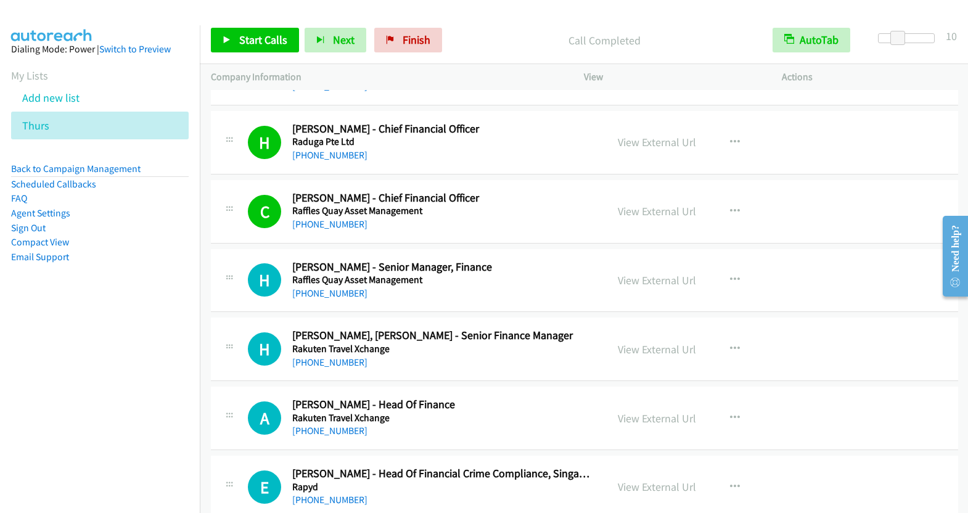
scroll to position [9064, 0]
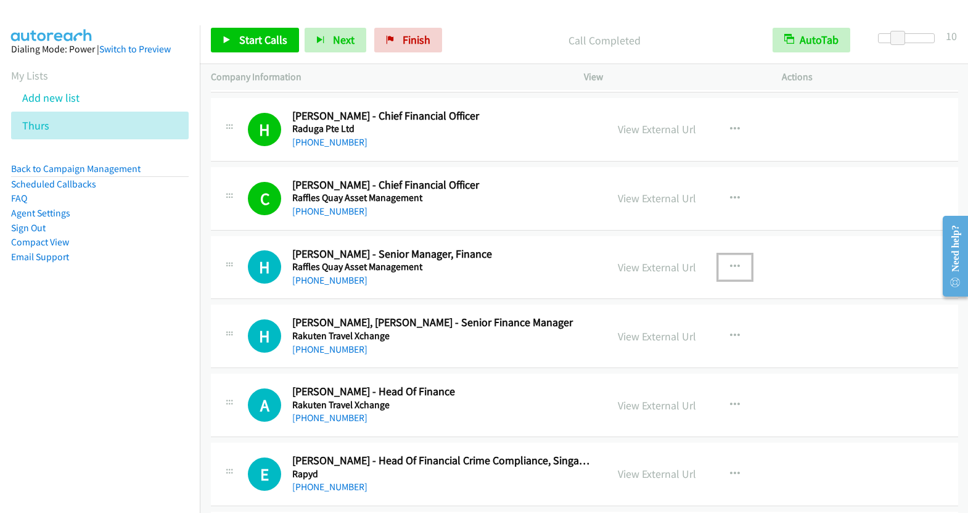
click at [730, 262] on icon "button" at bounding box center [735, 267] width 10 height 10
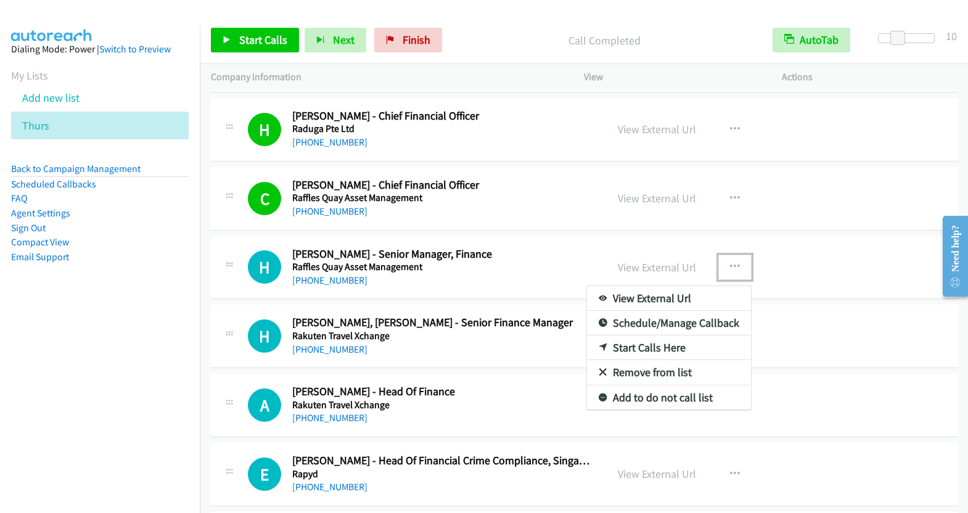
click at [628, 335] on link "Start Calls Here" at bounding box center [669, 347] width 164 height 25
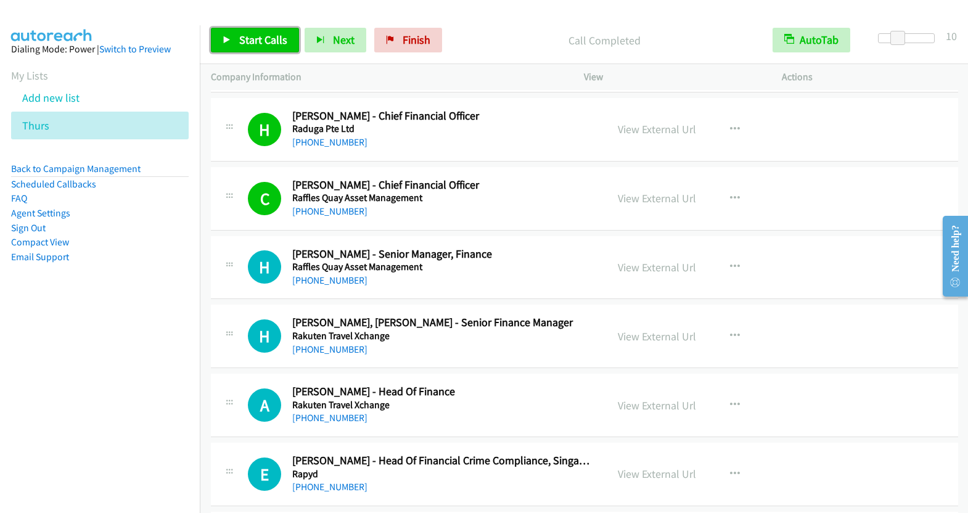
click at [284, 45] on span "Start Calls" at bounding box center [263, 40] width 48 height 14
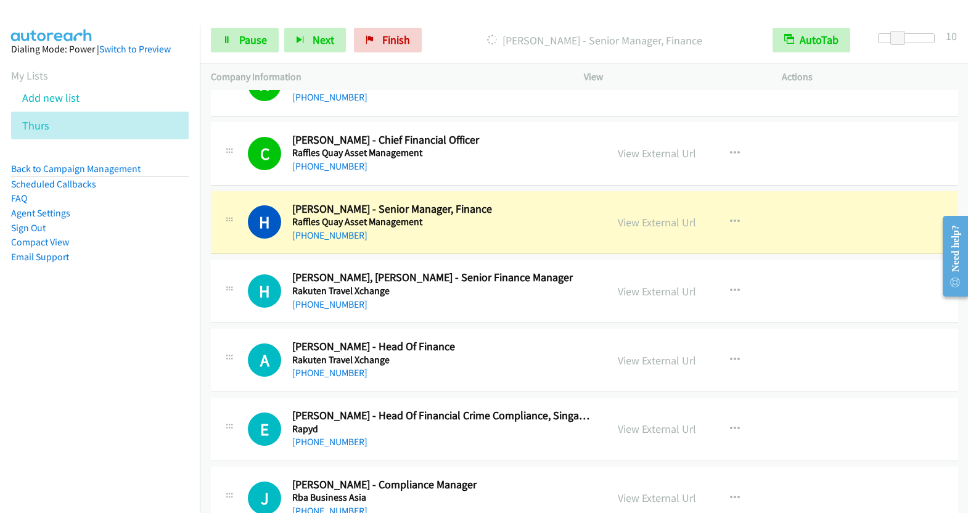
scroll to position [9112, 0]
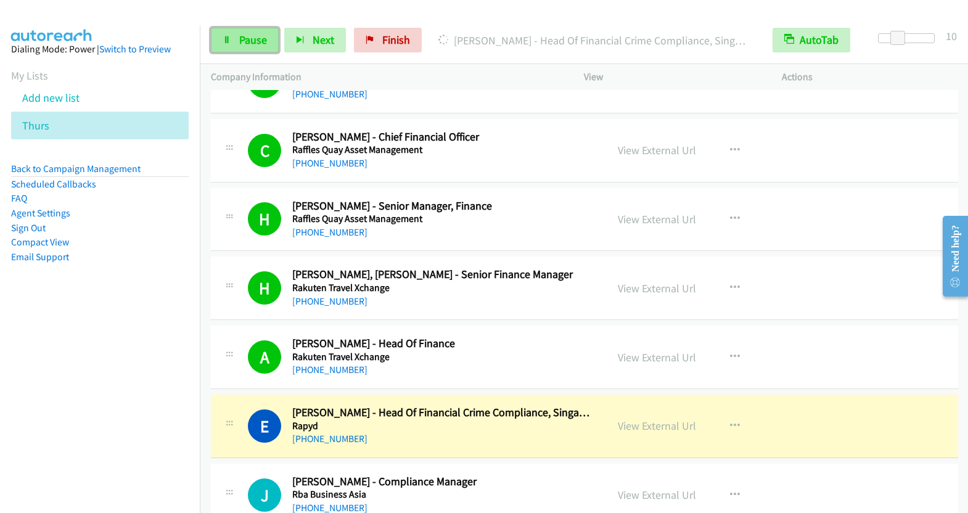
click at [248, 40] on span "Pause" at bounding box center [253, 40] width 28 height 14
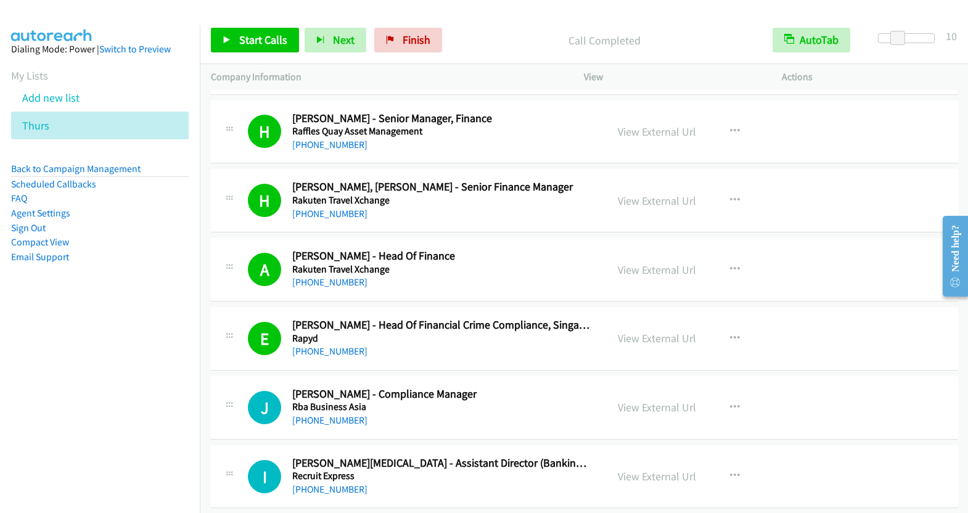
scroll to position [9206, 0]
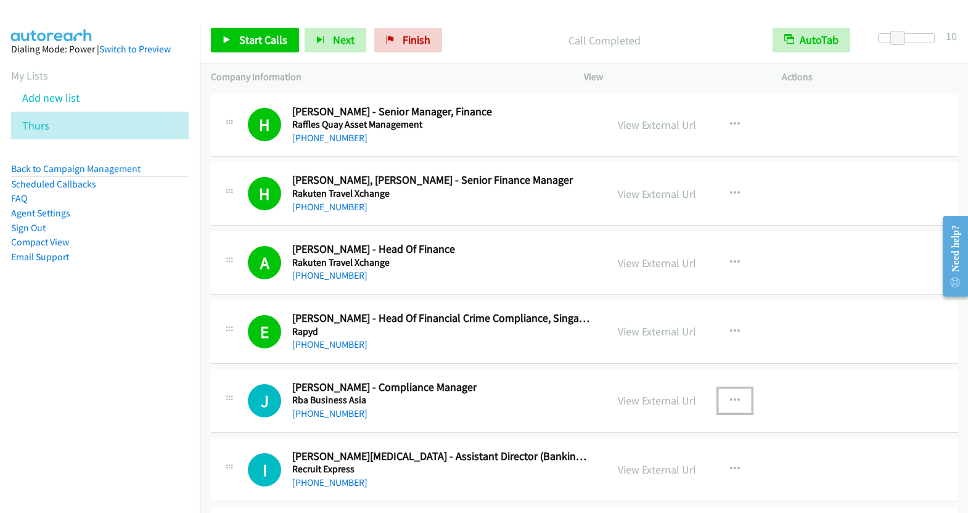
click at [737, 388] on button "button" at bounding box center [734, 400] width 33 height 25
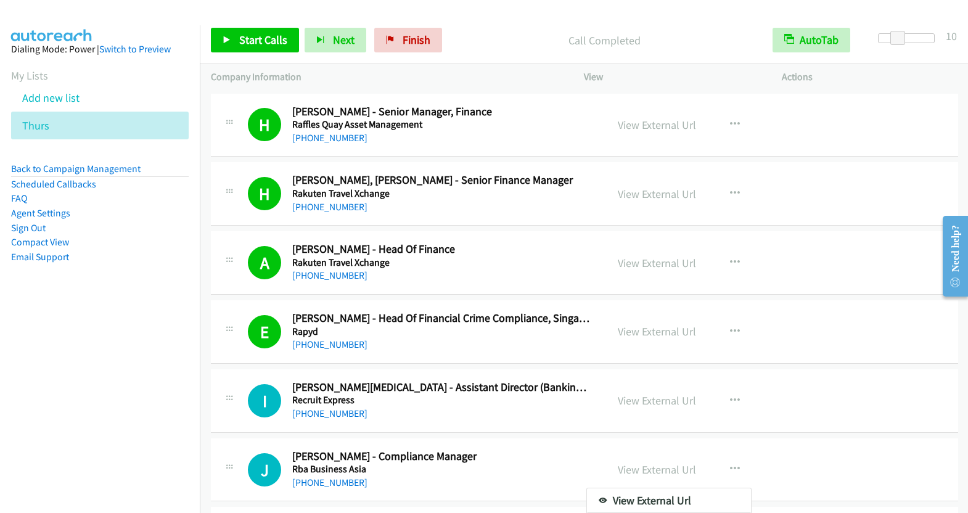
click at [727, 360] on div at bounding box center [484, 256] width 968 height 513
click at [730, 396] on icon "button" at bounding box center [735, 401] width 10 height 10
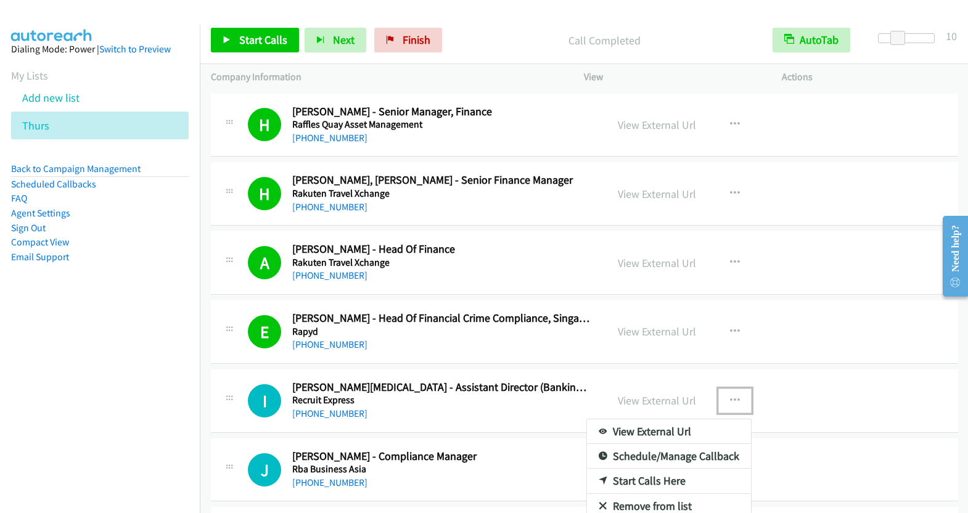
click at [657, 468] on link "Start Calls Here" at bounding box center [669, 480] width 164 height 25
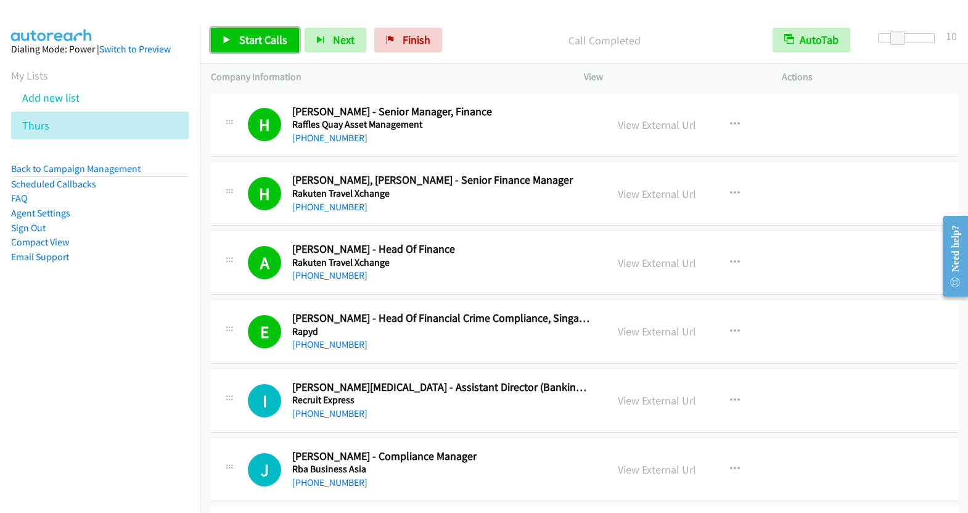
click at [239, 39] on span "Start Calls" at bounding box center [263, 40] width 48 height 14
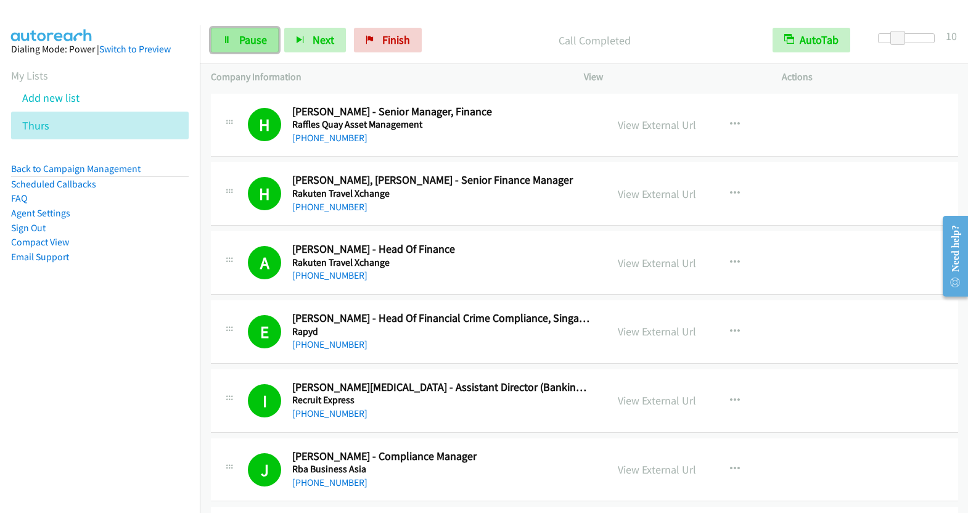
click at [229, 47] on link "Pause" at bounding box center [245, 40] width 68 height 25
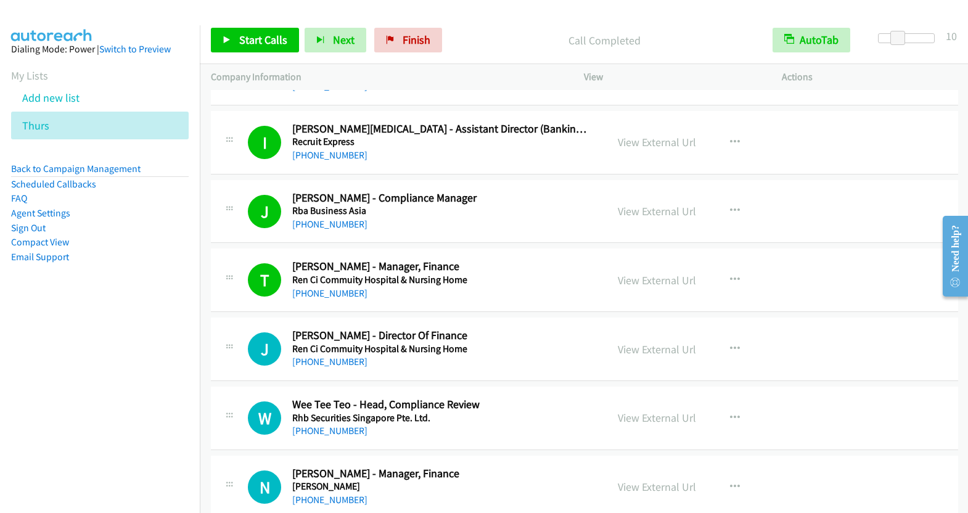
scroll to position [9568, 0]
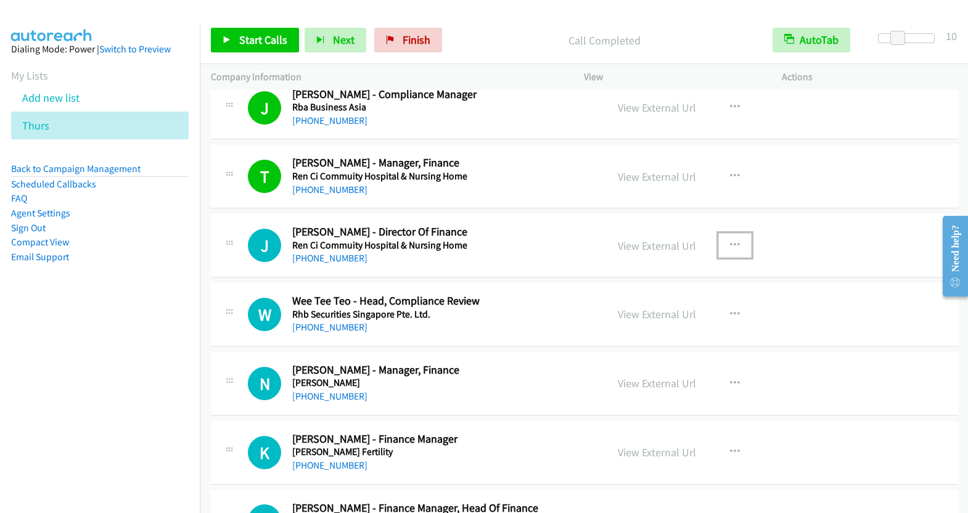
click at [721, 233] on button "button" at bounding box center [734, 245] width 33 height 25
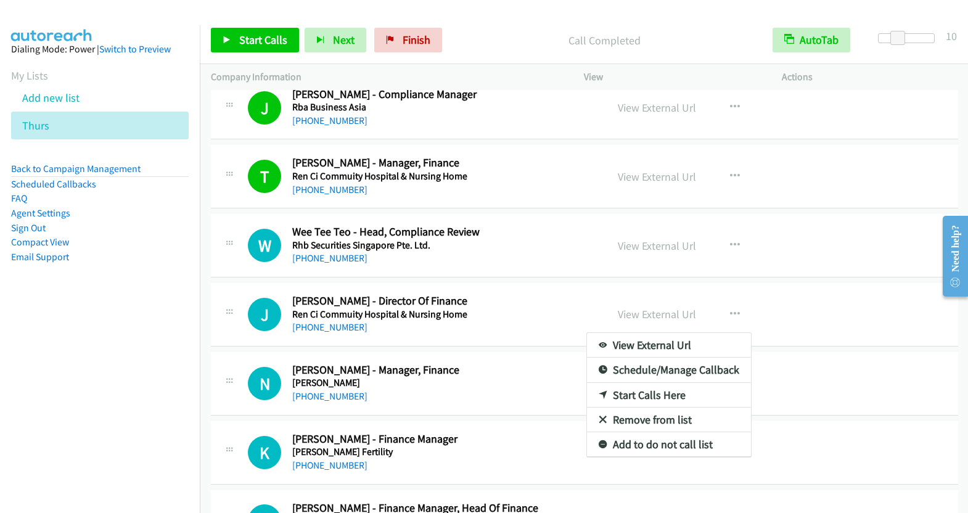
click at [264, 33] on div at bounding box center [484, 256] width 968 height 513
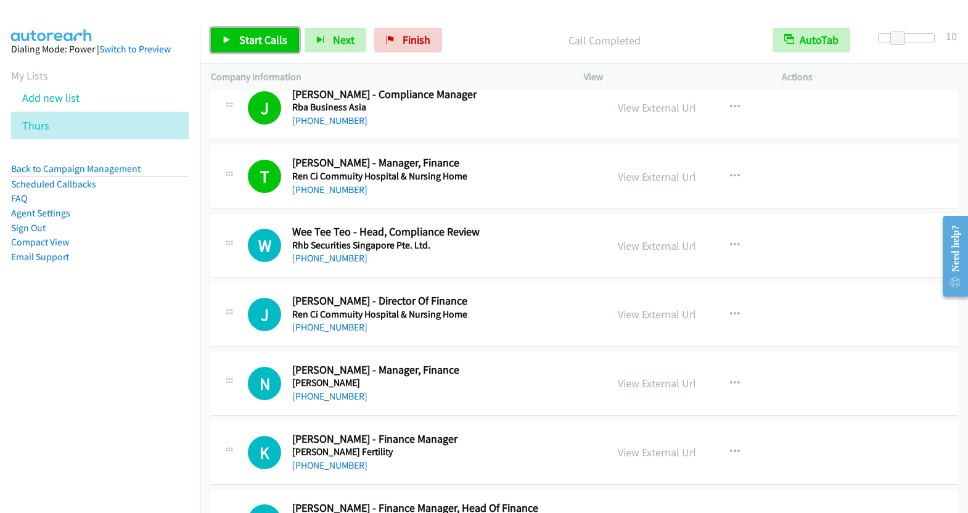
click at [264, 33] on span "Start Calls" at bounding box center [263, 40] width 48 height 14
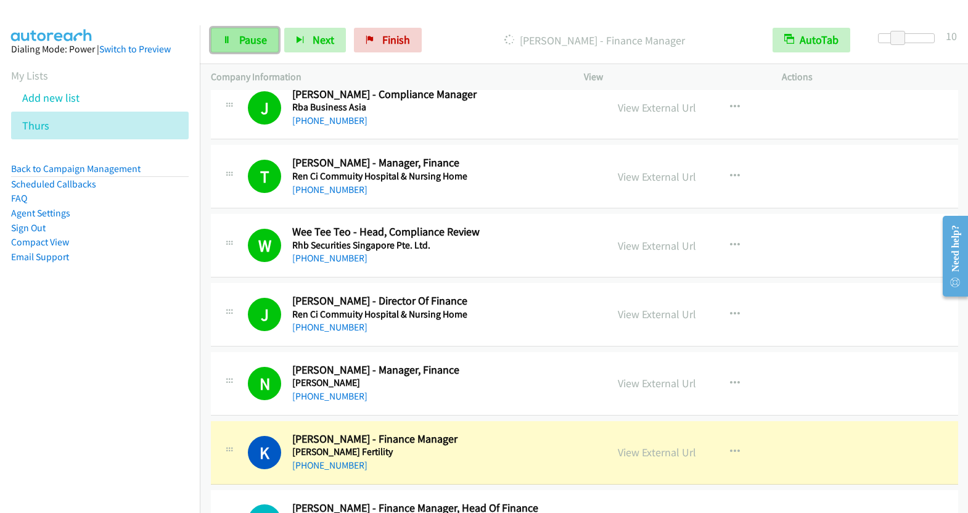
click at [247, 41] on span "Pause" at bounding box center [253, 40] width 28 height 14
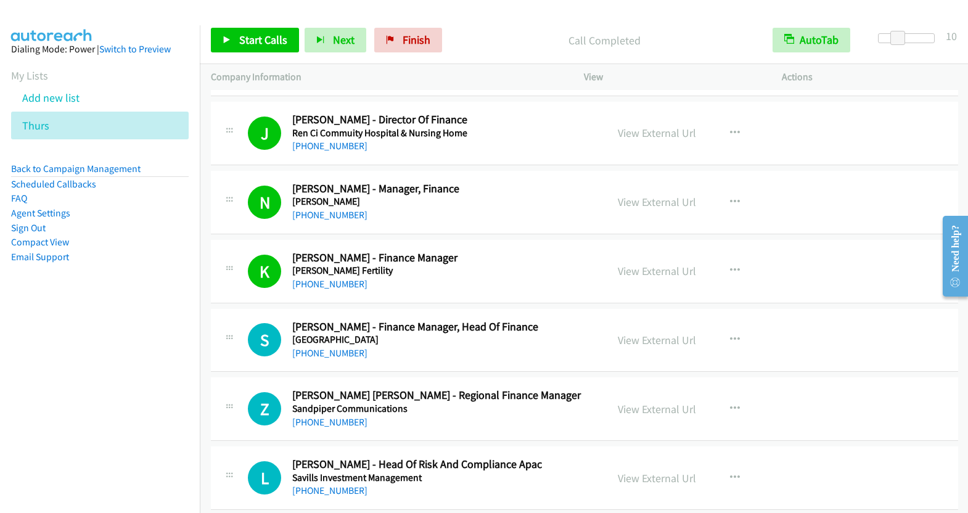
scroll to position [9756, 0]
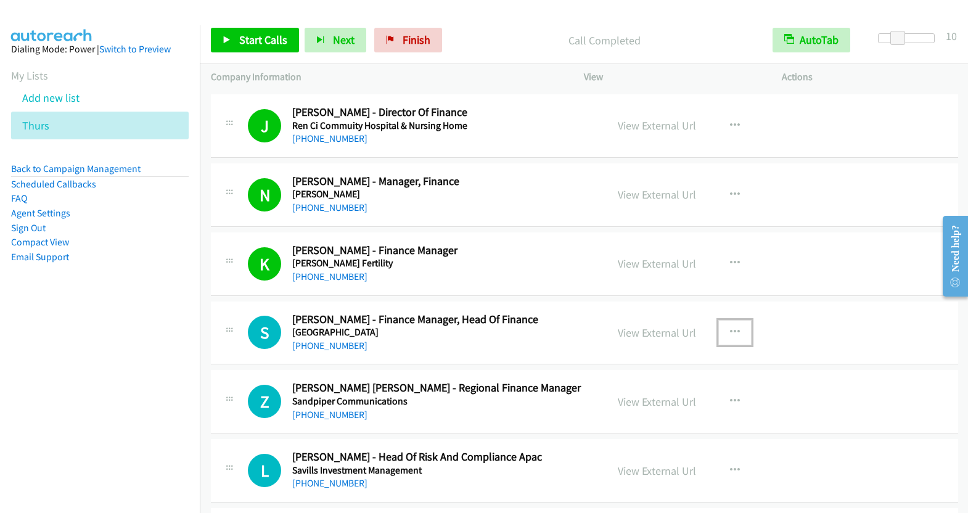
click at [730, 327] on icon "button" at bounding box center [735, 332] width 10 height 10
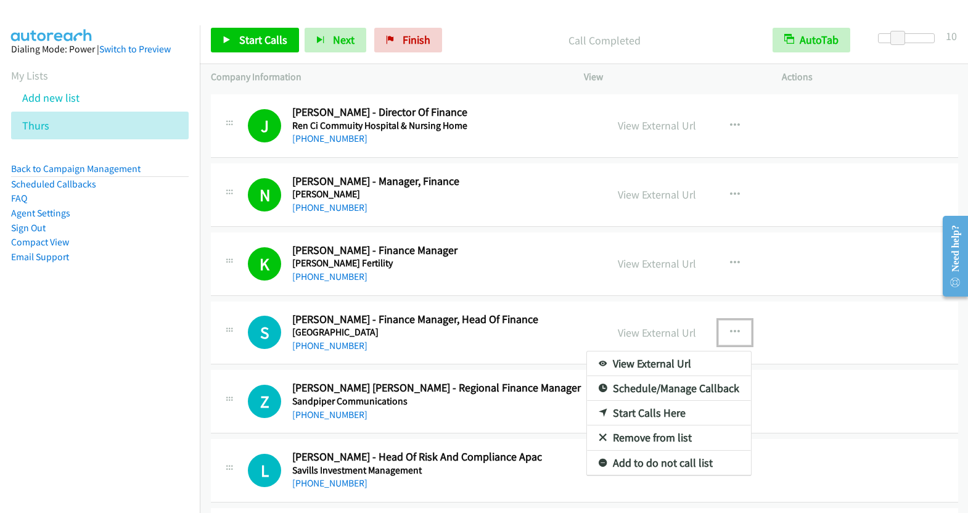
click at [650, 401] on link "Start Calls Here" at bounding box center [669, 413] width 164 height 25
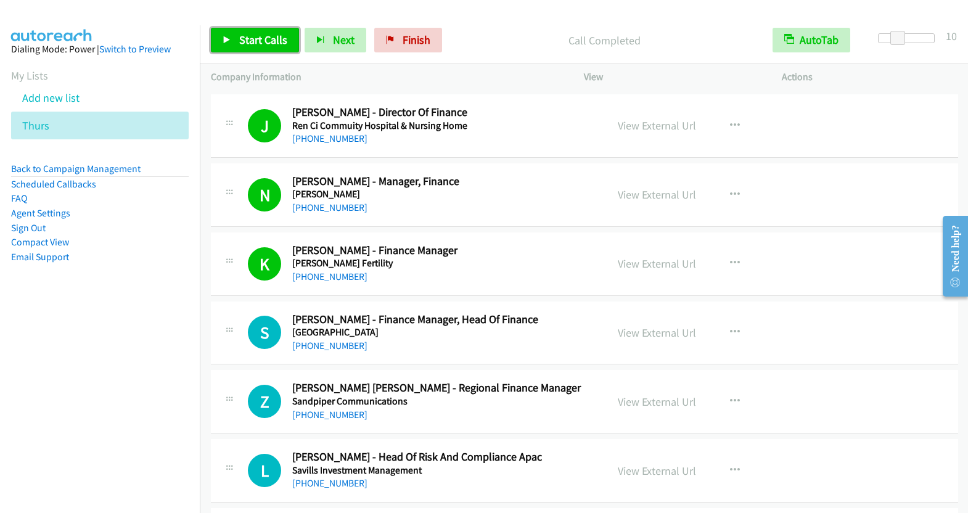
click at [264, 50] on link "Start Calls" at bounding box center [255, 40] width 88 height 25
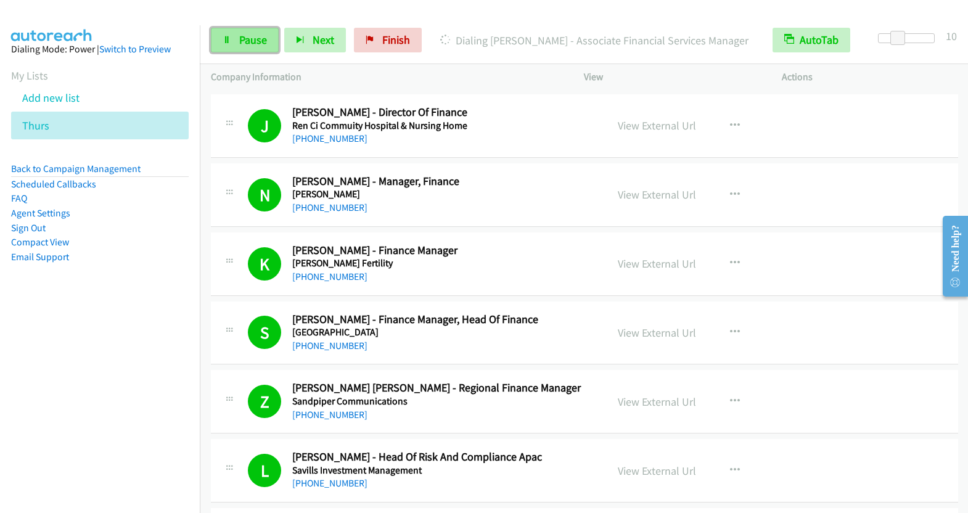
click at [257, 39] on span "Pause" at bounding box center [253, 40] width 28 height 14
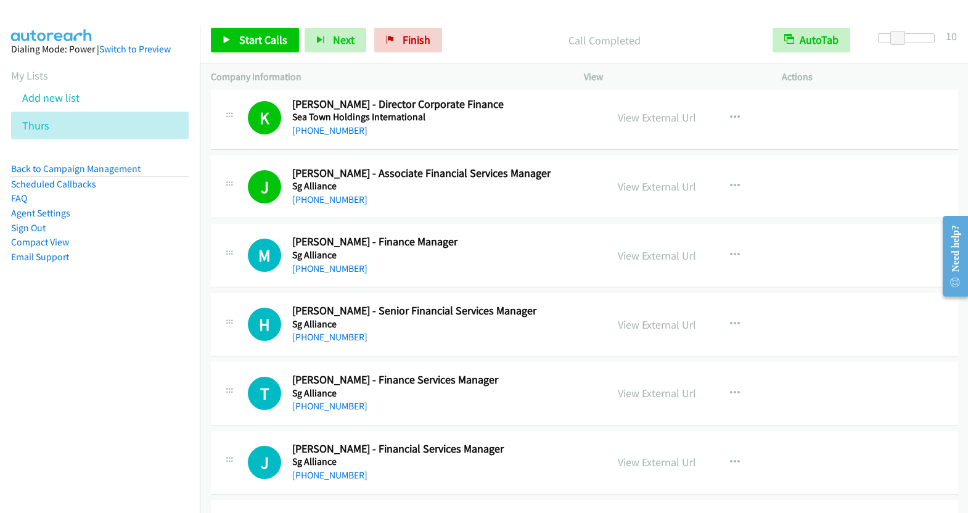
scroll to position [10599, 0]
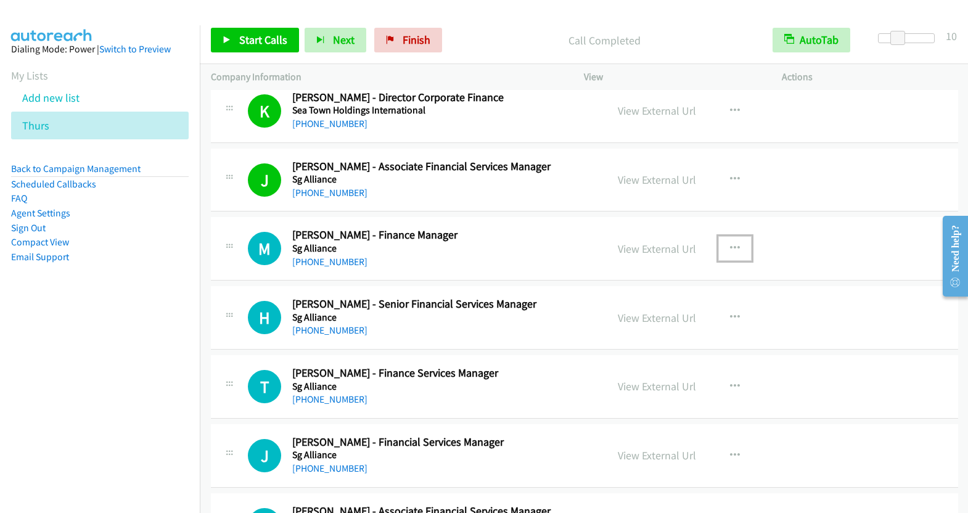
click at [730, 243] on icon "button" at bounding box center [735, 248] width 10 height 10
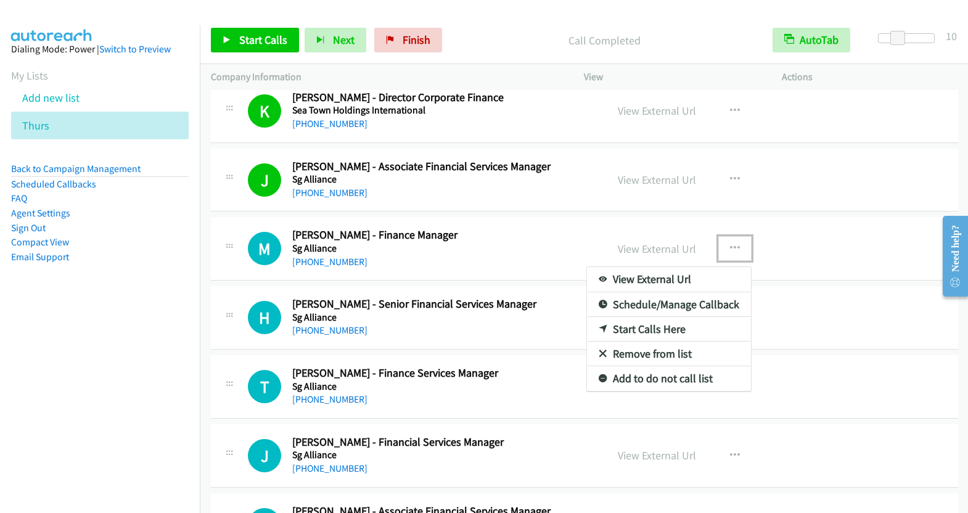
click at [653, 317] on link "Start Calls Here" at bounding box center [669, 329] width 164 height 25
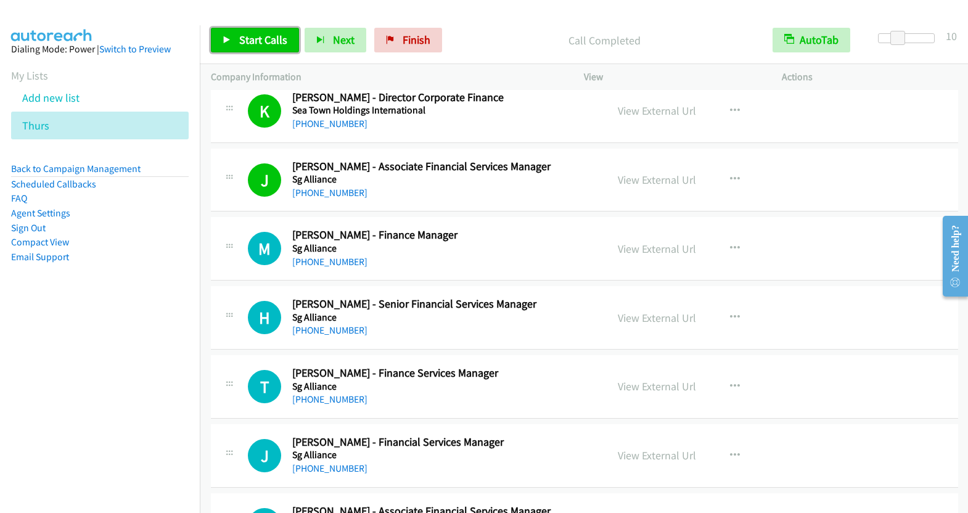
click at [263, 45] on span "Start Calls" at bounding box center [263, 40] width 48 height 14
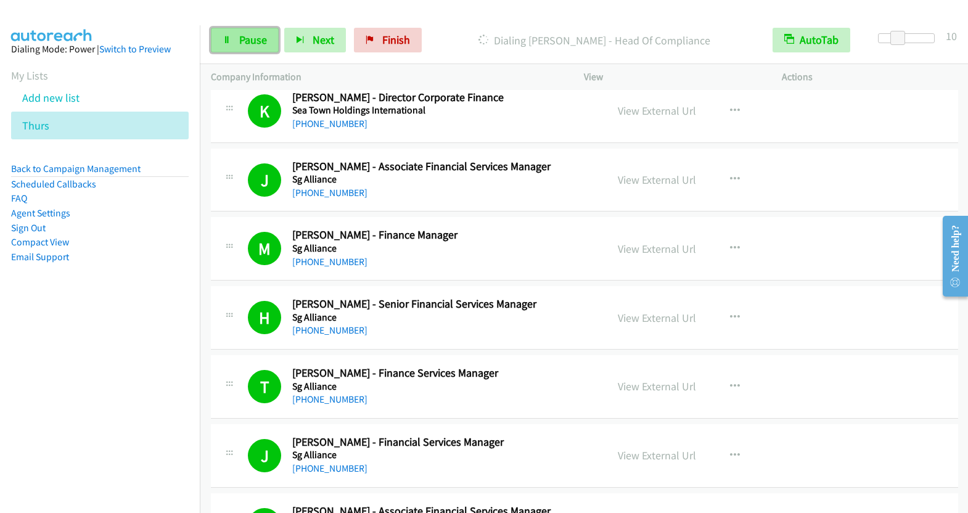
click at [247, 38] on span "Pause" at bounding box center [253, 40] width 28 height 14
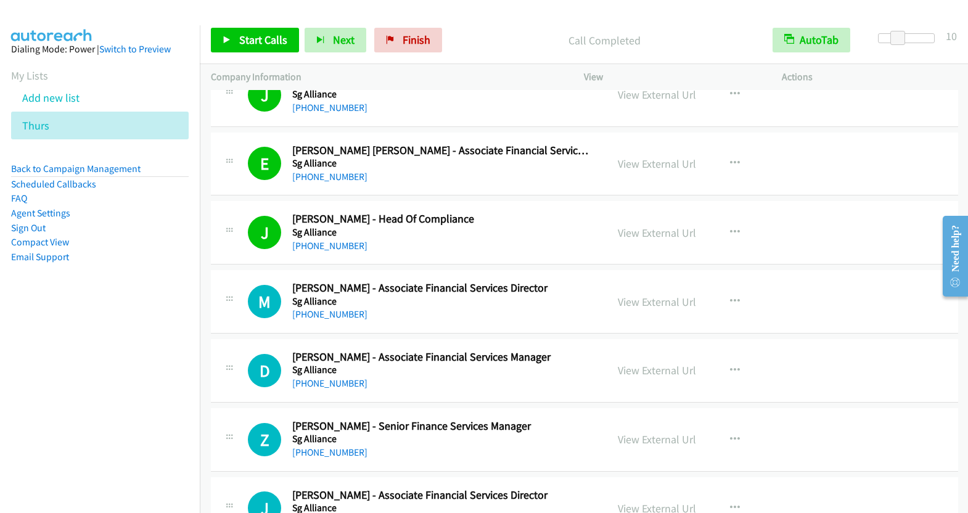
scroll to position [11041, 0]
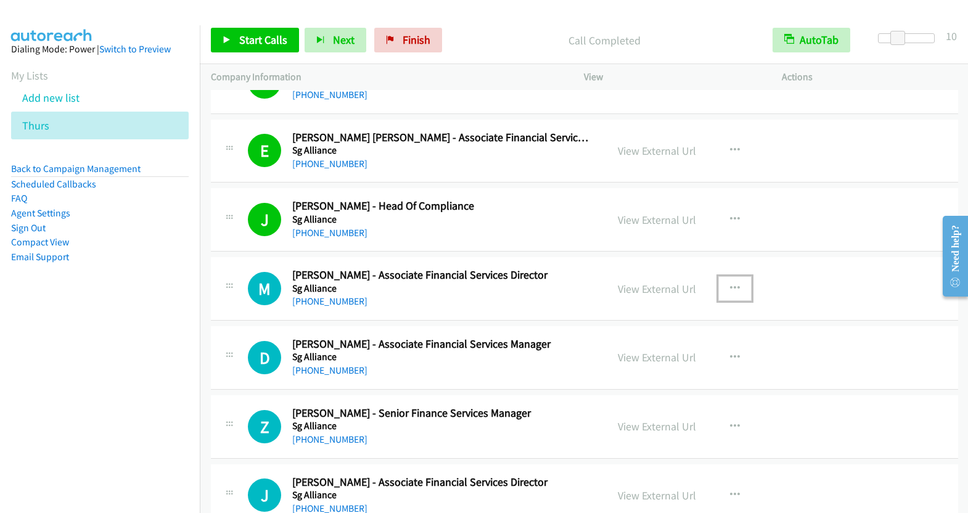
click at [730, 284] on icon "button" at bounding box center [735, 289] width 10 height 10
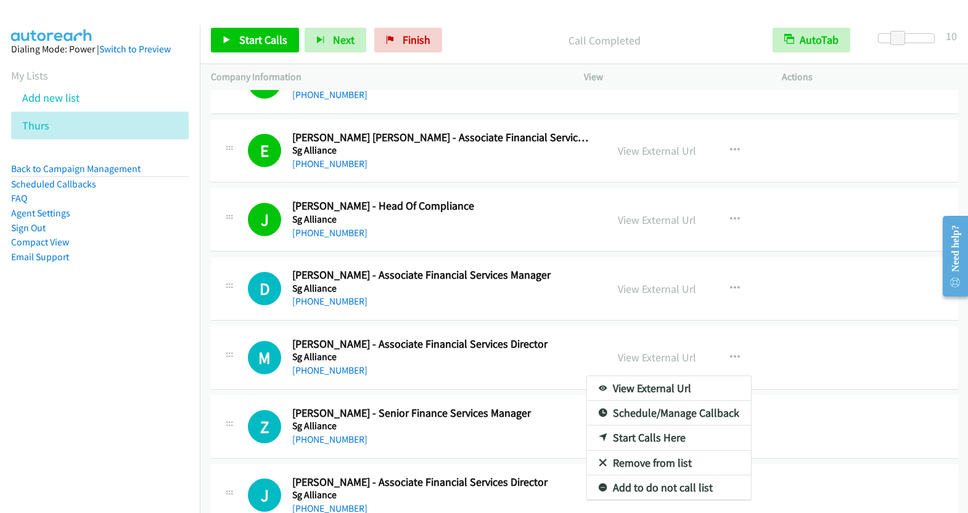
click at [721, 236] on div at bounding box center [484, 256] width 968 height 513
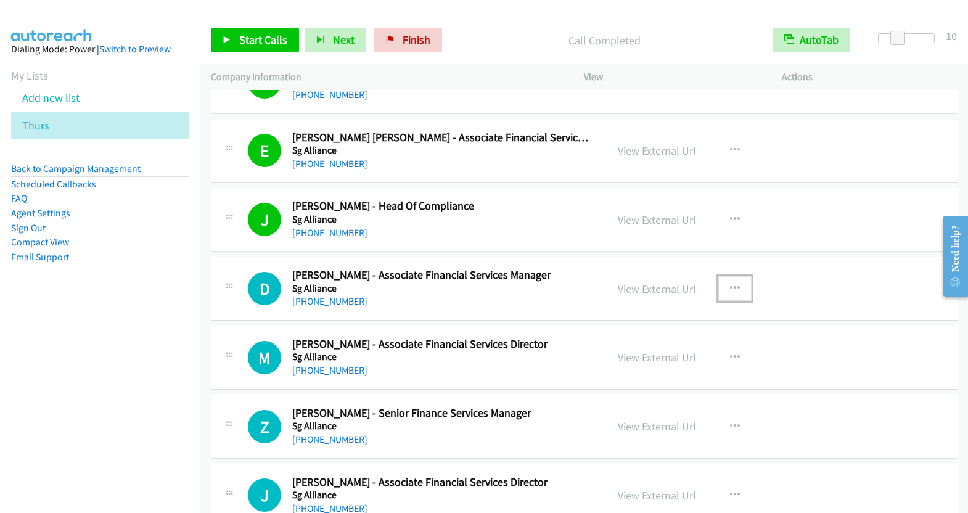
click at [732, 284] on icon "button" at bounding box center [735, 289] width 10 height 10
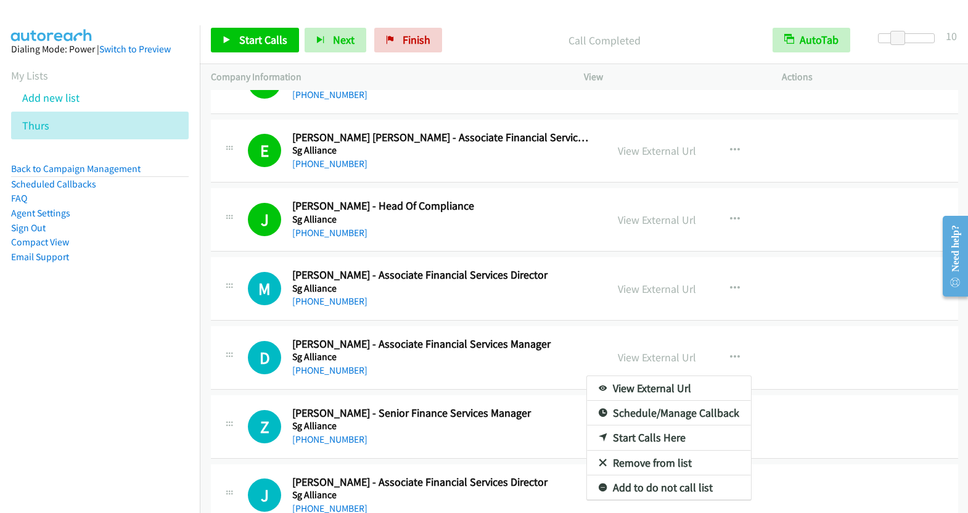
click at [263, 38] on div at bounding box center [484, 256] width 968 height 513
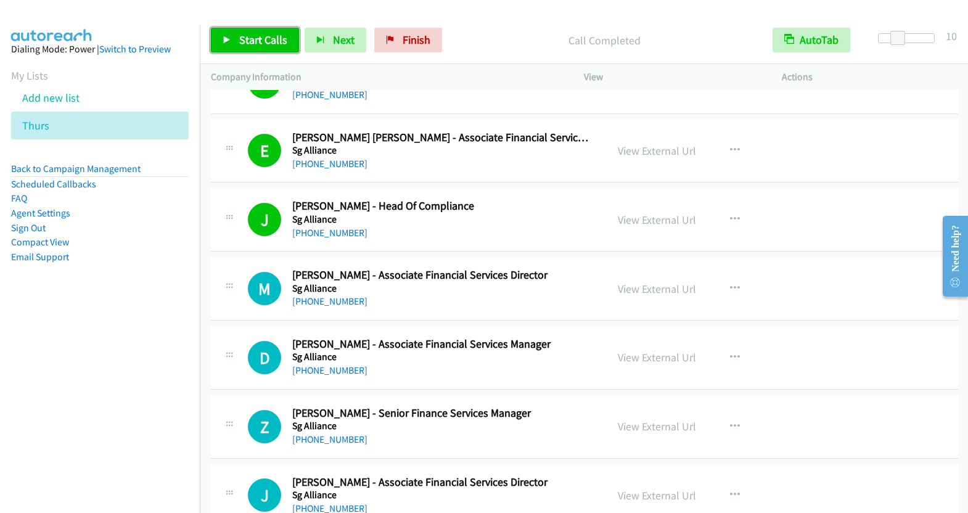
click at [263, 39] on span "Start Calls" at bounding box center [263, 40] width 48 height 14
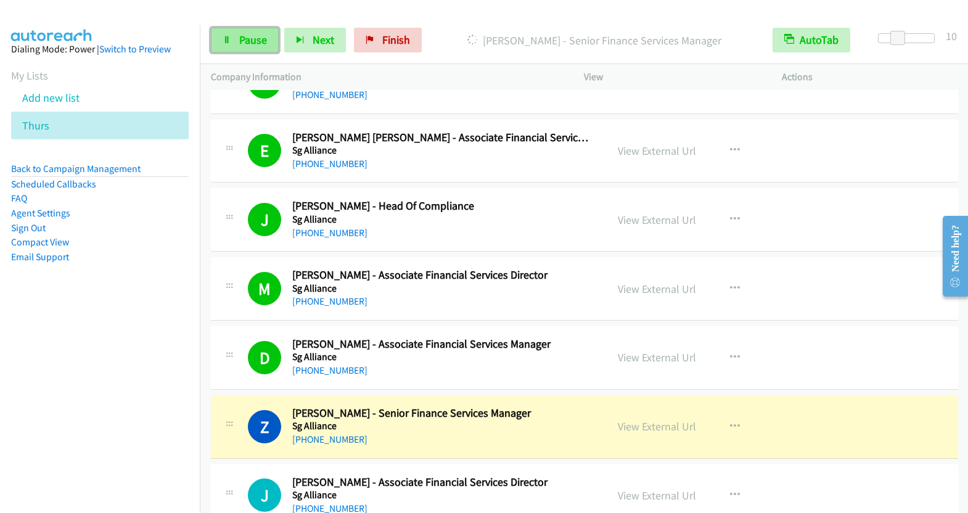
click at [256, 42] on span "Pause" at bounding box center [253, 40] width 28 height 14
